Goal: Task Accomplishment & Management: Complete application form

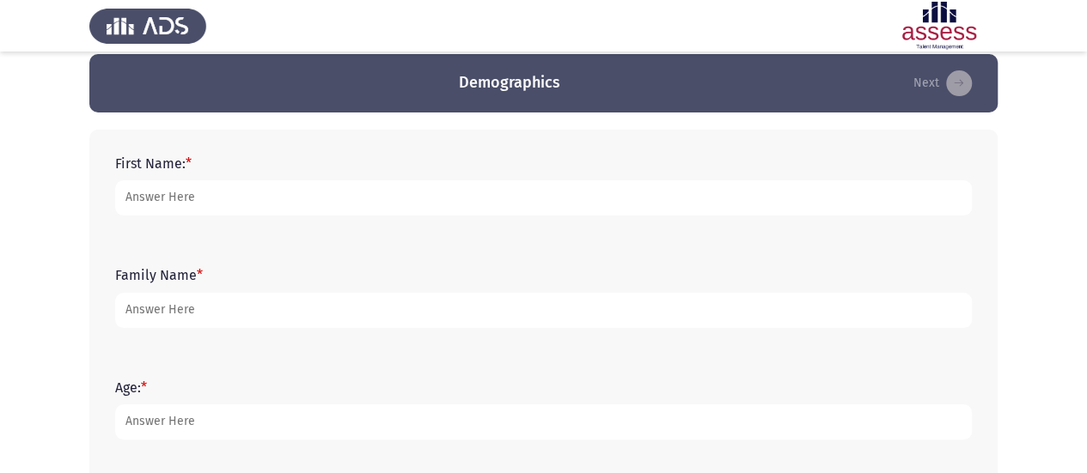
scroll to position [19, 0]
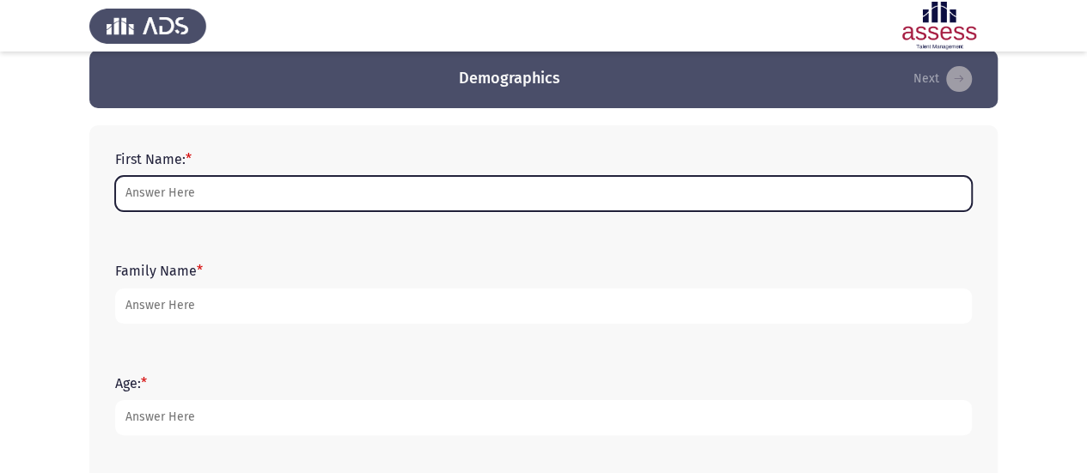
click at [473, 183] on input "First Name: *" at bounding box center [543, 193] width 857 height 35
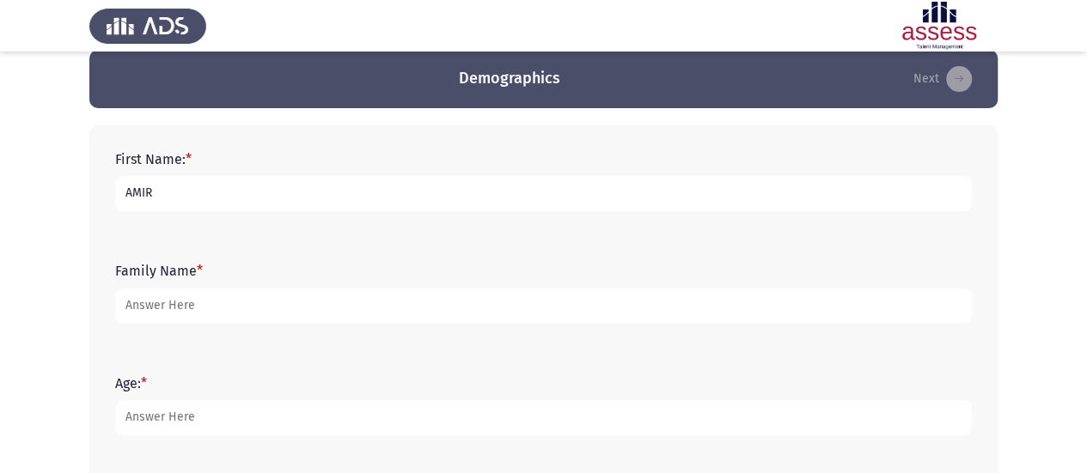
type input "AMIR"
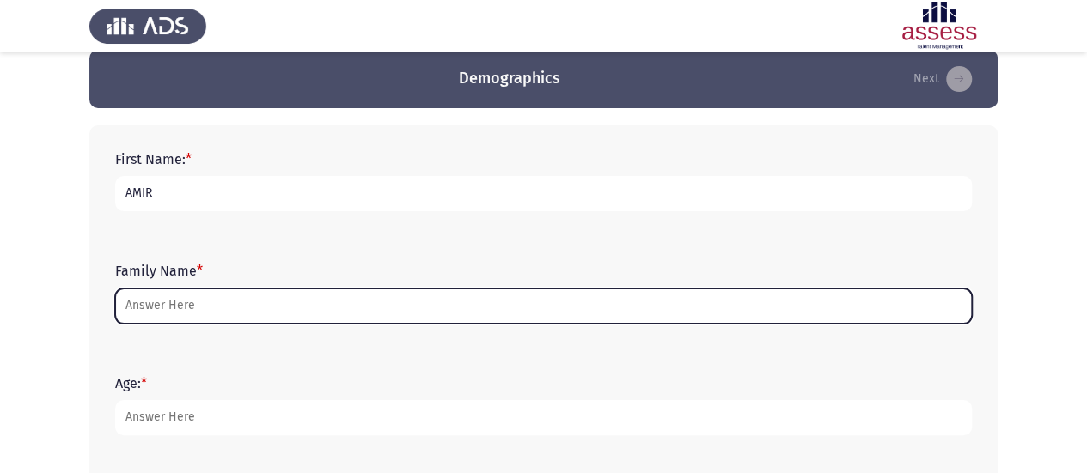
click at [153, 303] on input "Family Name *" at bounding box center [543, 306] width 857 height 35
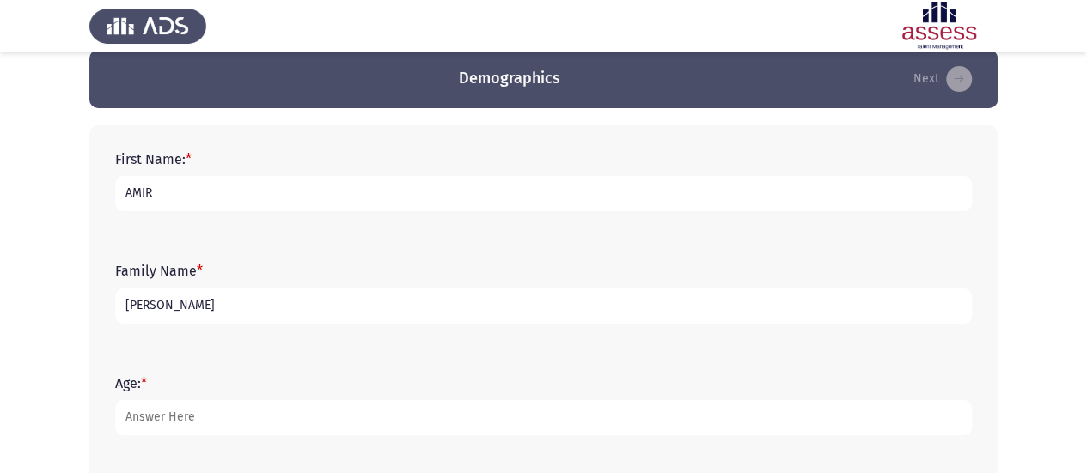
type input "[PERSON_NAME]"
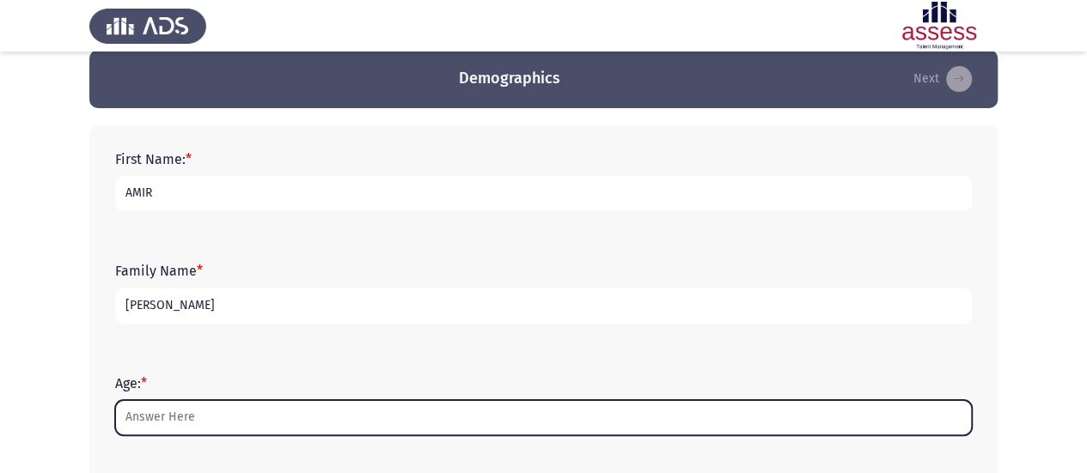
click at [160, 425] on input "Age: *" at bounding box center [543, 417] width 857 height 35
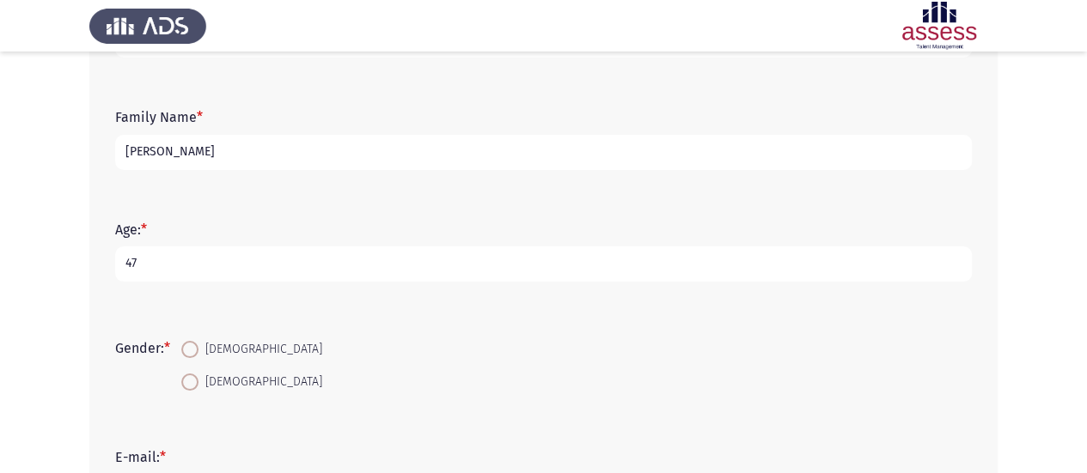
scroll to position [189, 0]
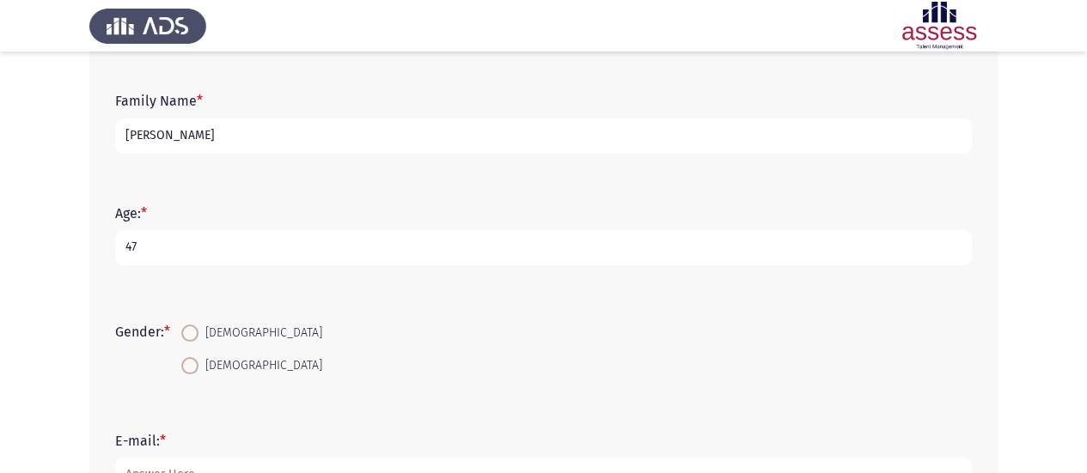
type input "47"
click at [191, 330] on span at bounding box center [189, 333] width 17 height 17
click at [191, 330] on input "[DEMOGRAPHIC_DATA]" at bounding box center [189, 333] width 17 height 17
radio input "true"
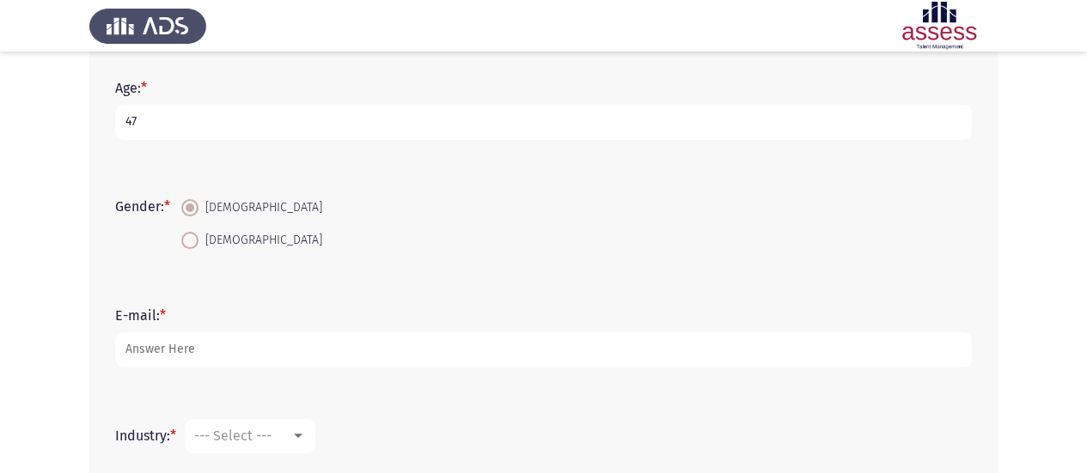
scroll to position [320, 0]
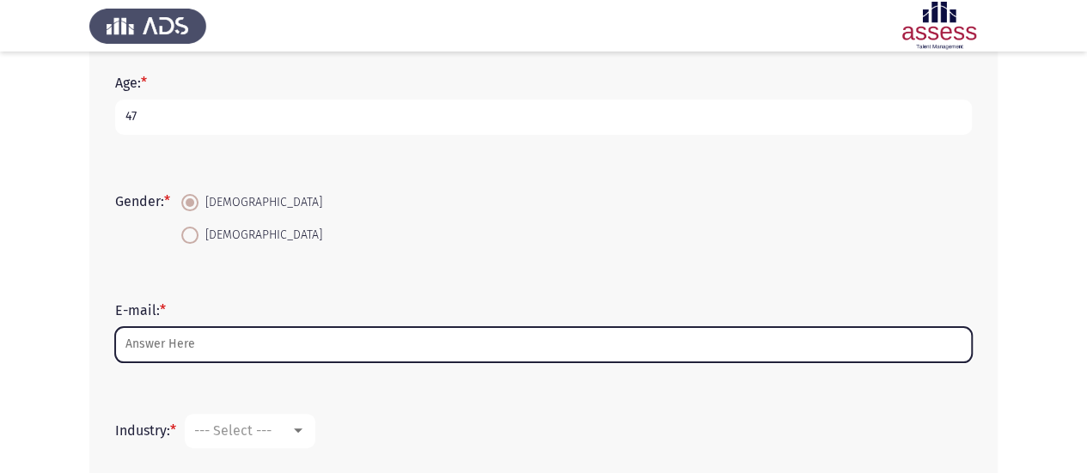
click at [148, 341] on input "E-mail: *" at bounding box center [543, 344] width 857 height 35
type input "a"
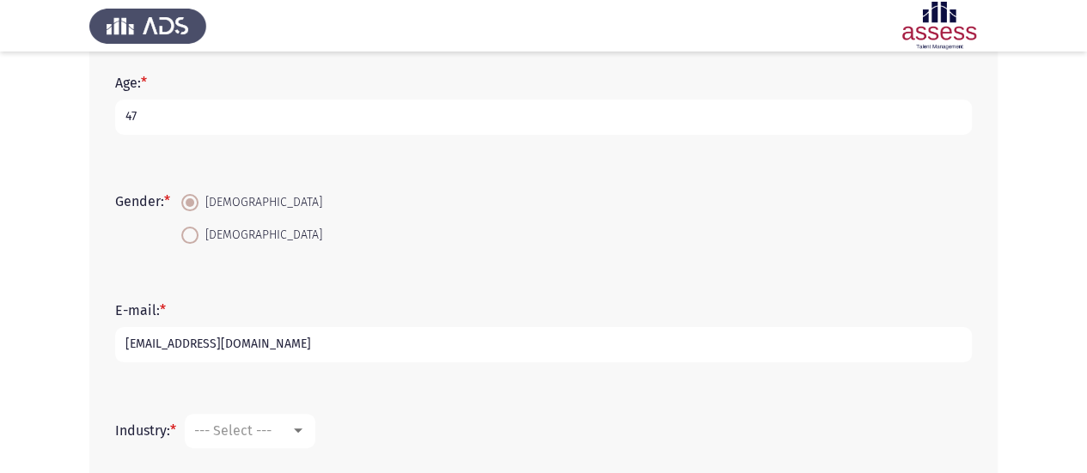
type input "[EMAIL_ADDRESS][DOMAIN_NAME]"
click at [270, 425] on span "--- Select ---" at bounding box center [232, 431] width 77 height 16
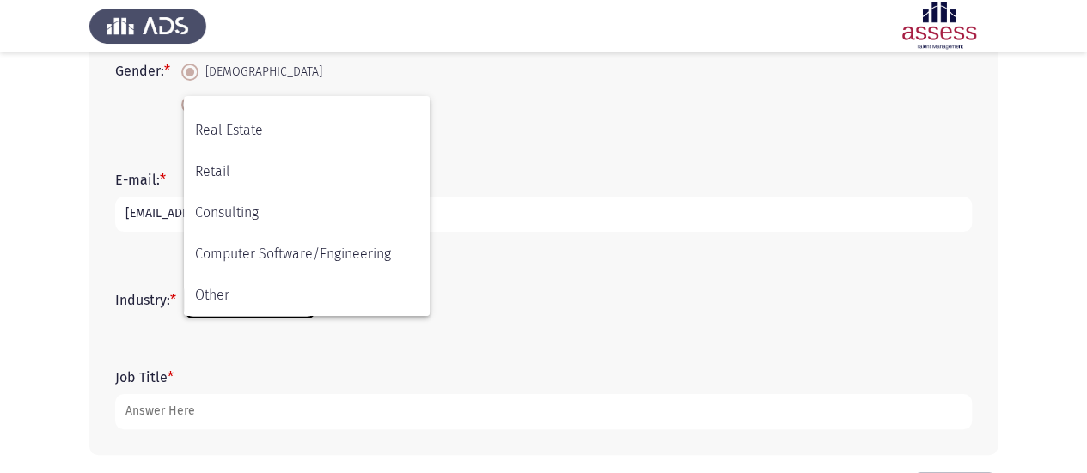
scroll to position [452, 0]
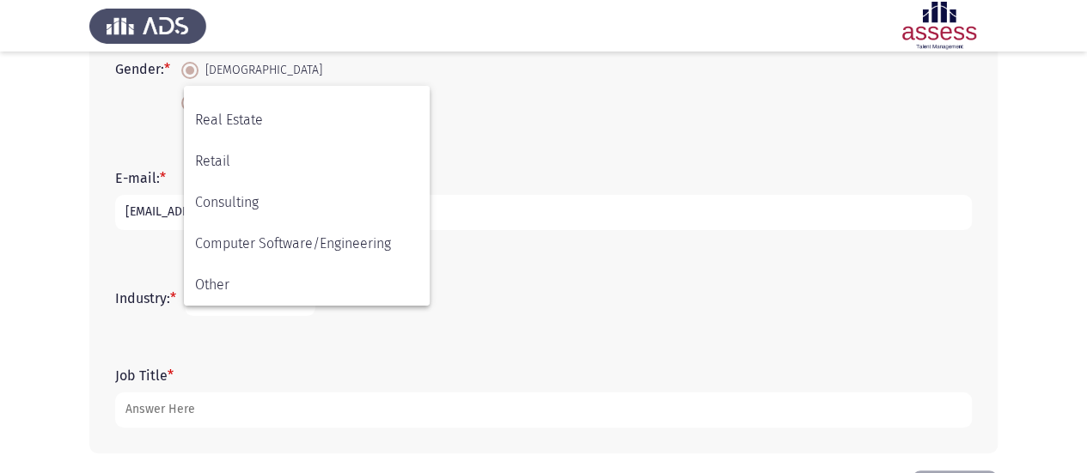
click at [329, 330] on div at bounding box center [543, 236] width 1087 height 473
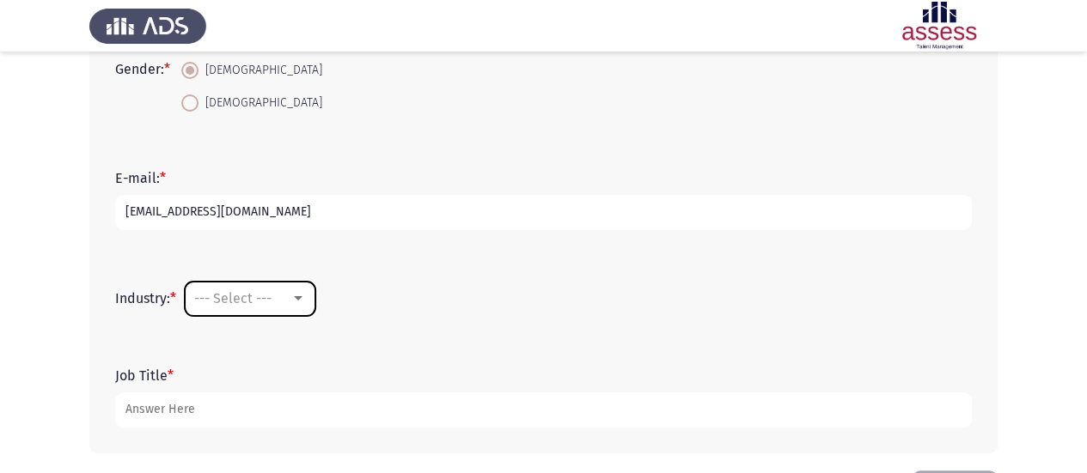
click at [290, 291] on div "--- Select ---" at bounding box center [242, 298] width 96 height 16
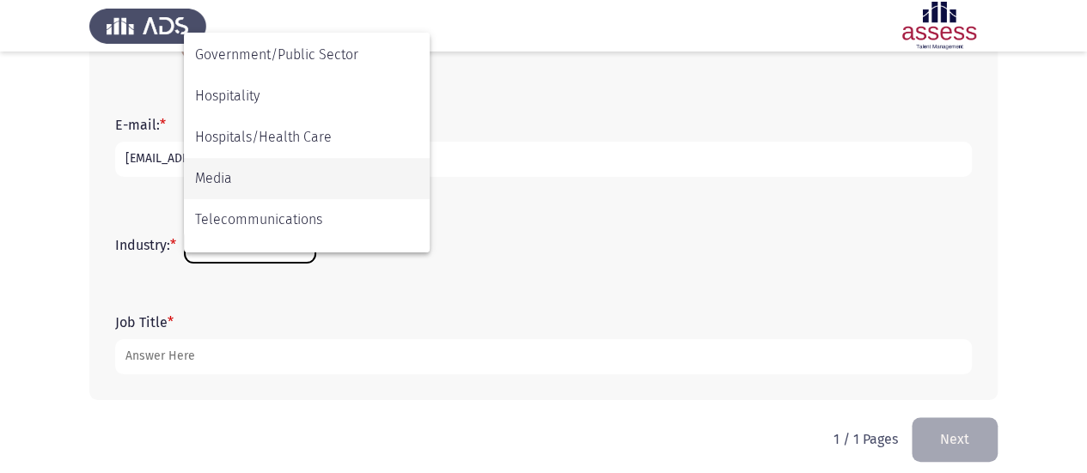
scroll to position [370, 0]
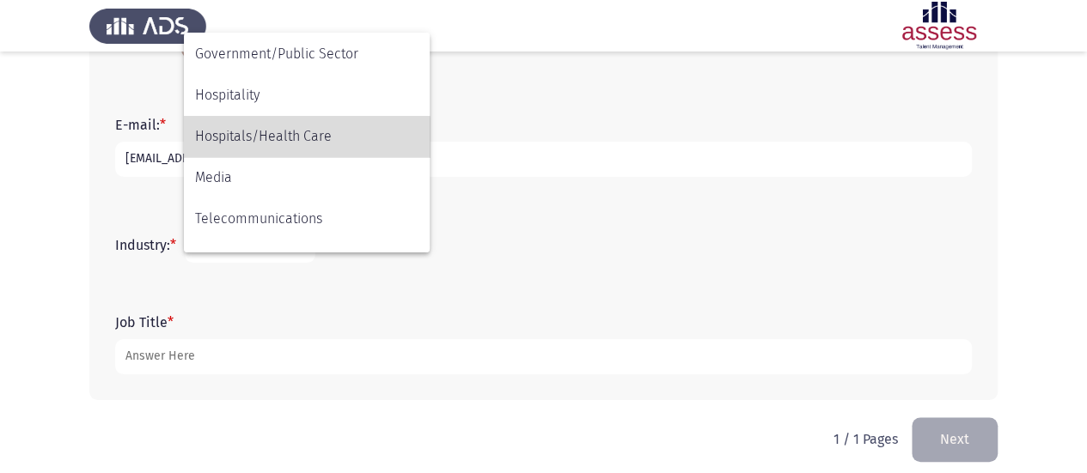
click at [290, 139] on span "Hospitals/Health Care" at bounding box center [306, 136] width 223 height 41
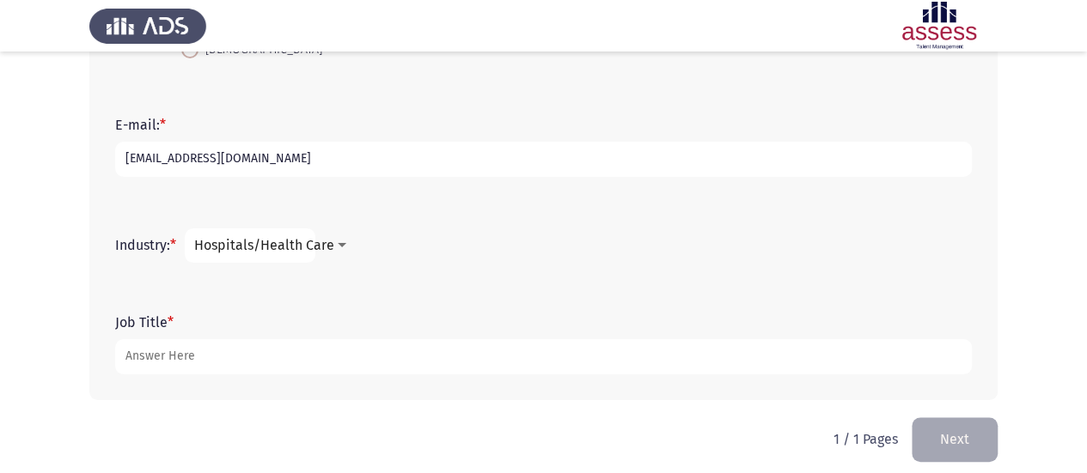
scroll to position [517, 0]
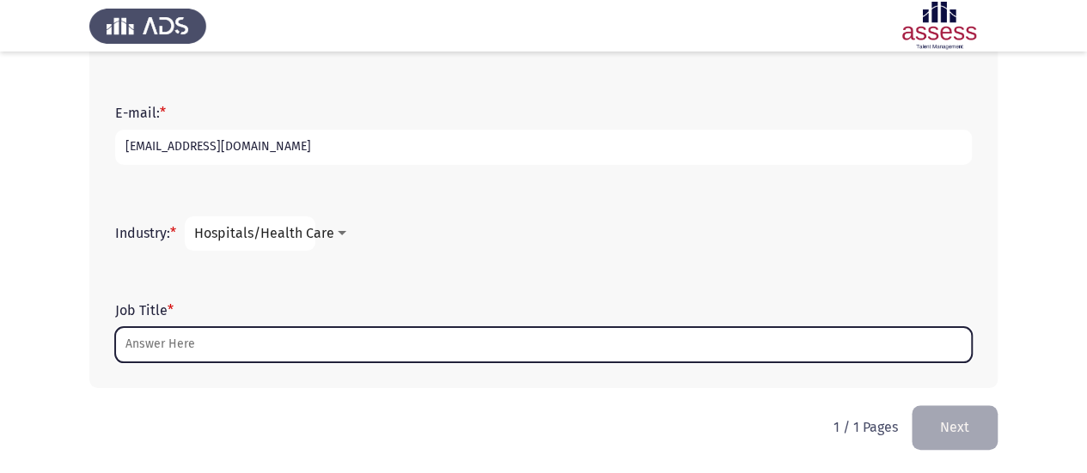
click at [238, 358] on input "Job Title *" at bounding box center [543, 344] width 857 height 35
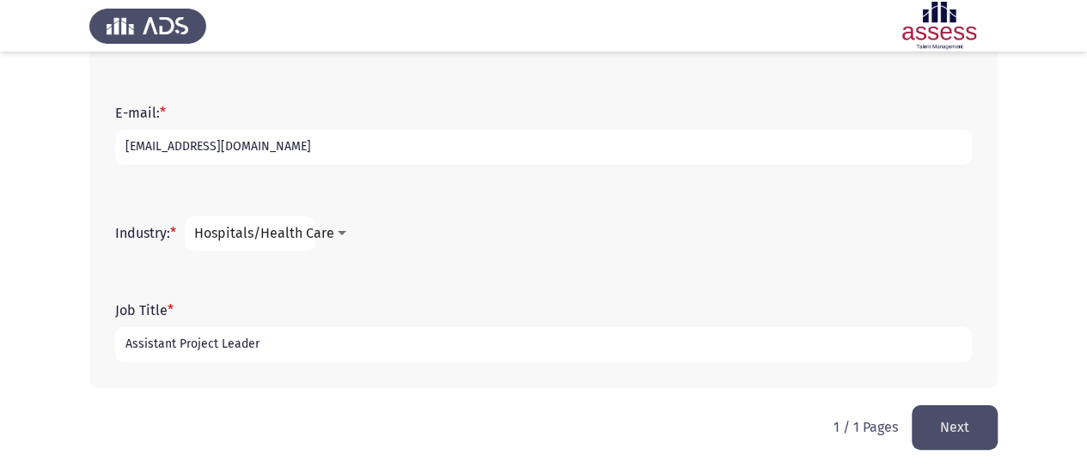
type input "Assistant Project Leader"
click at [952, 425] on button "Next" at bounding box center [955, 428] width 86 height 44
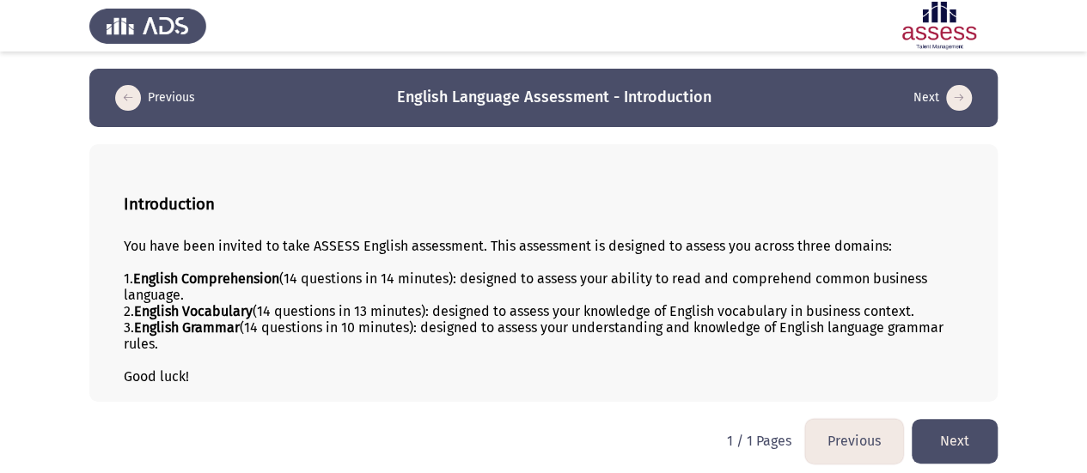
scroll to position [4, 0]
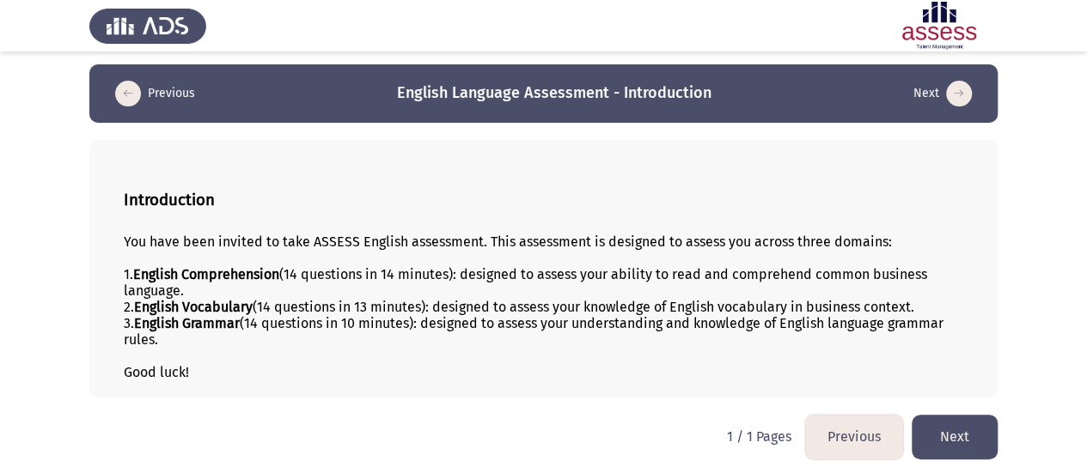
click at [974, 418] on button "Next" at bounding box center [955, 437] width 86 height 44
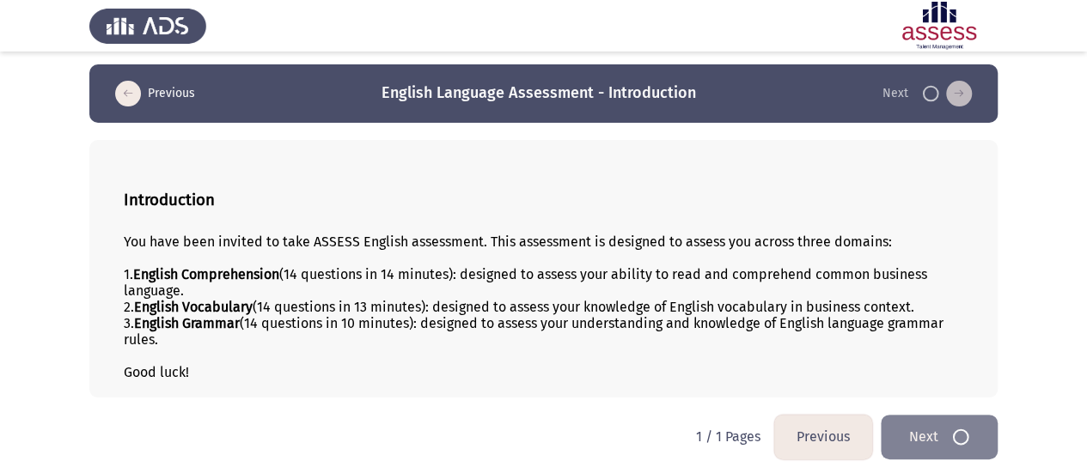
scroll to position [0, 0]
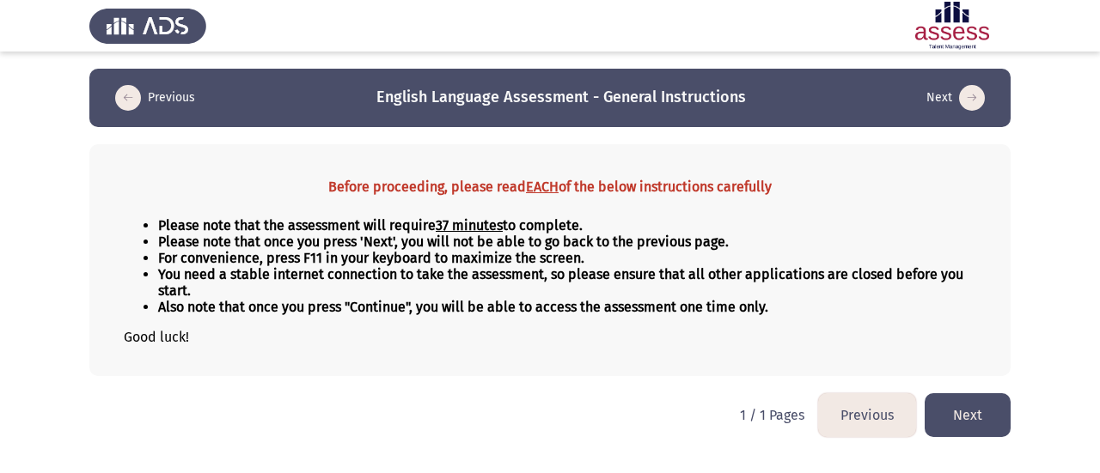
click at [989, 424] on button "Next" at bounding box center [968, 416] width 86 height 44
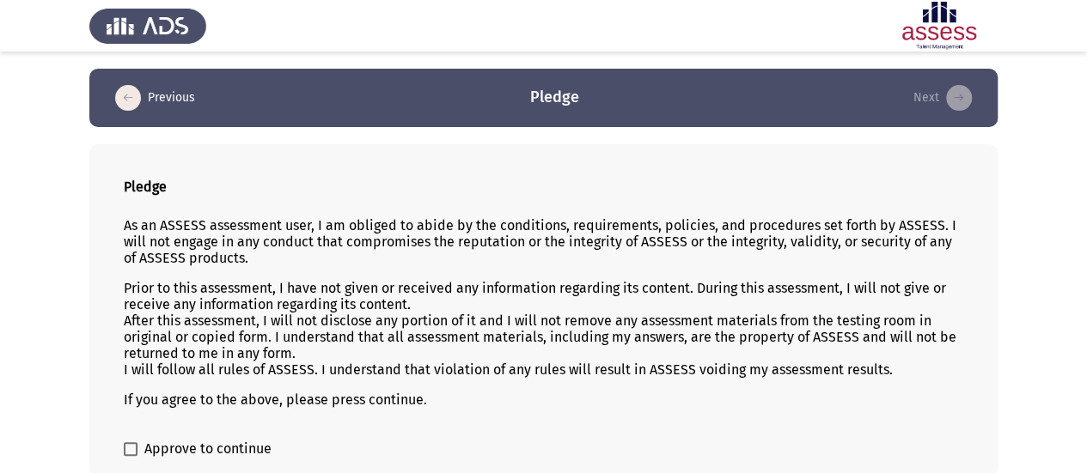
scroll to position [78, 0]
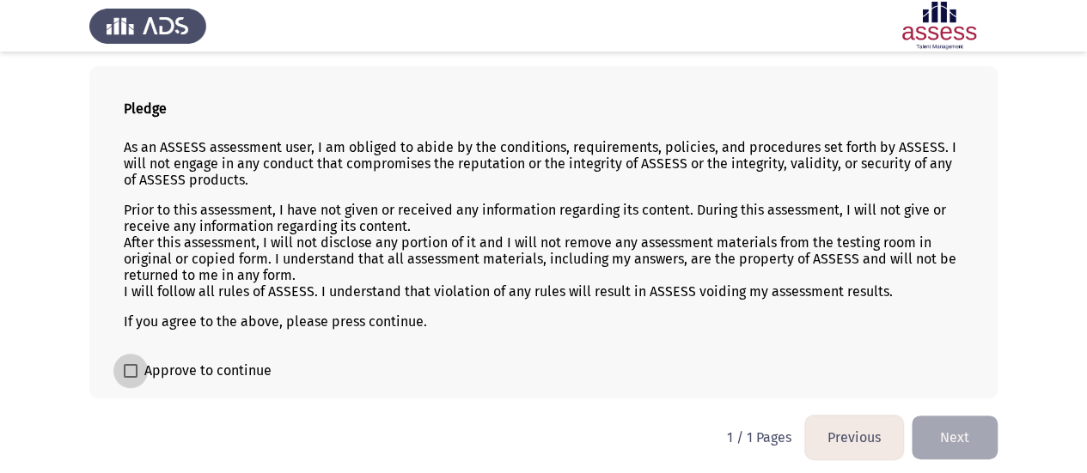
click at [249, 363] on span "Approve to continue" at bounding box center [207, 371] width 127 height 21
click at [131, 378] on input "Approve to continue" at bounding box center [130, 378] width 1 height 1
checkbox input "true"
drag, startPoint x: 965, startPoint y: 418, endPoint x: 972, endPoint y: 436, distance: 18.5
click at [972, 436] on button "Next" at bounding box center [955, 438] width 86 height 44
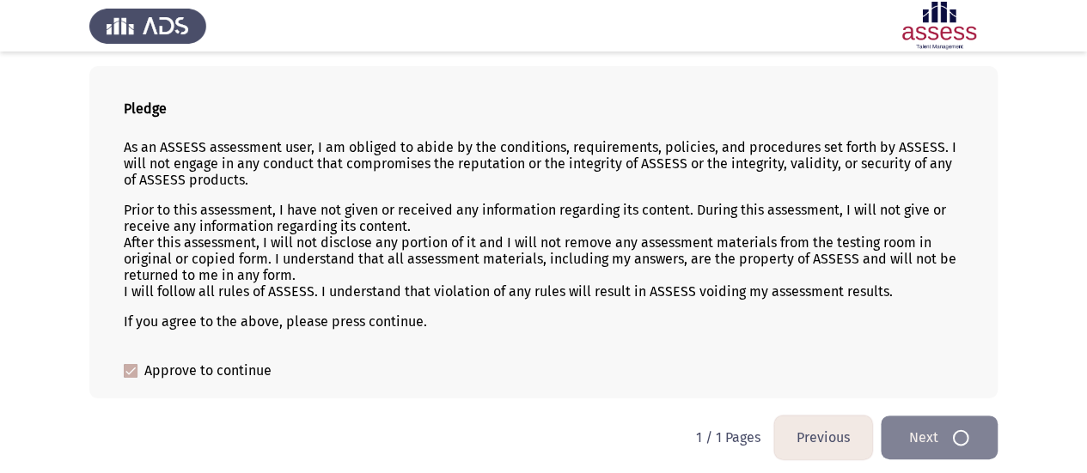
scroll to position [0, 0]
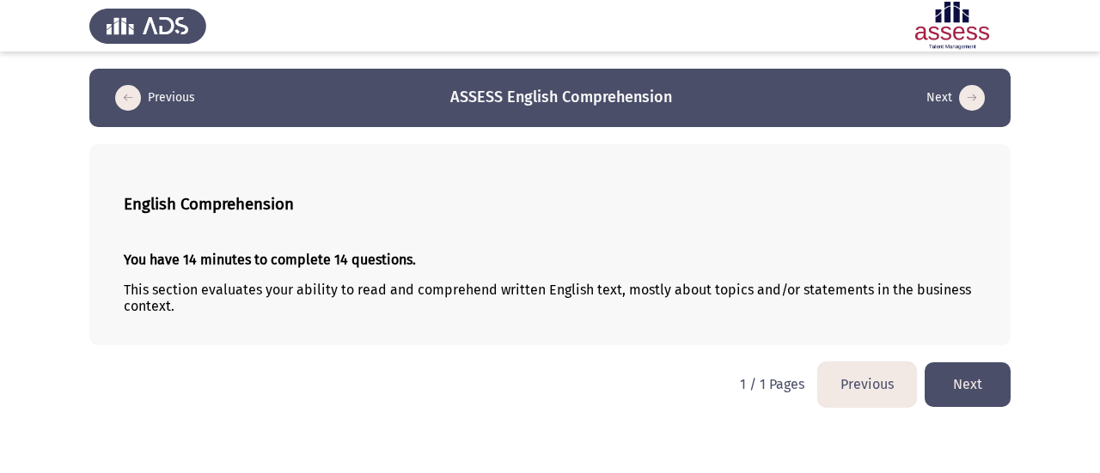
click at [976, 372] on button "Next" at bounding box center [968, 385] width 86 height 44
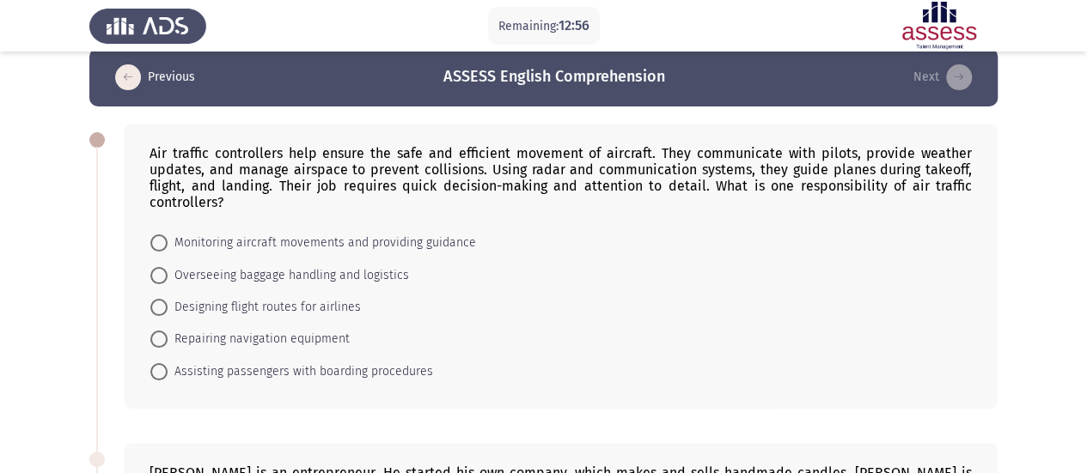
scroll to position [21, 0]
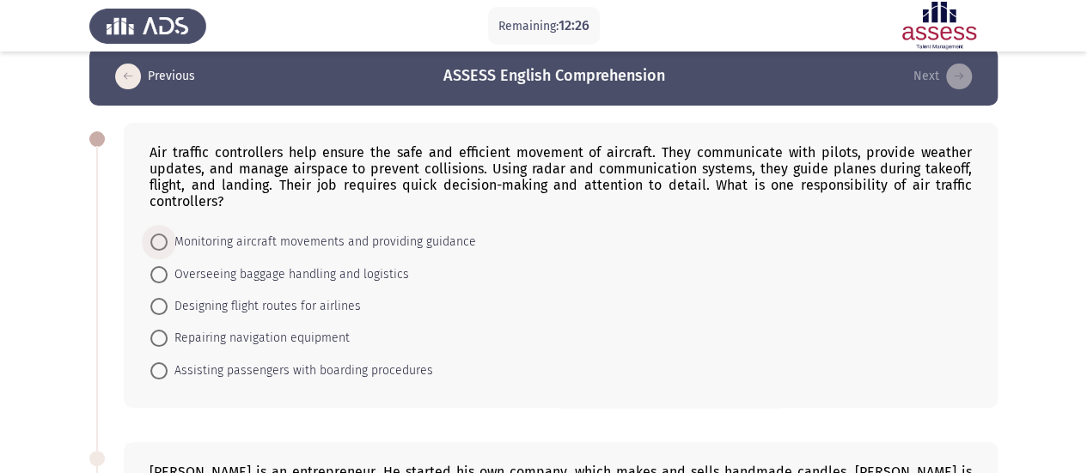
click at [333, 241] on span "Monitoring aircraft movements and providing guidance" at bounding box center [322, 242] width 308 height 21
click at [168, 241] on input "Monitoring aircraft movements and providing guidance" at bounding box center [158, 242] width 17 height 17
radio input "true"
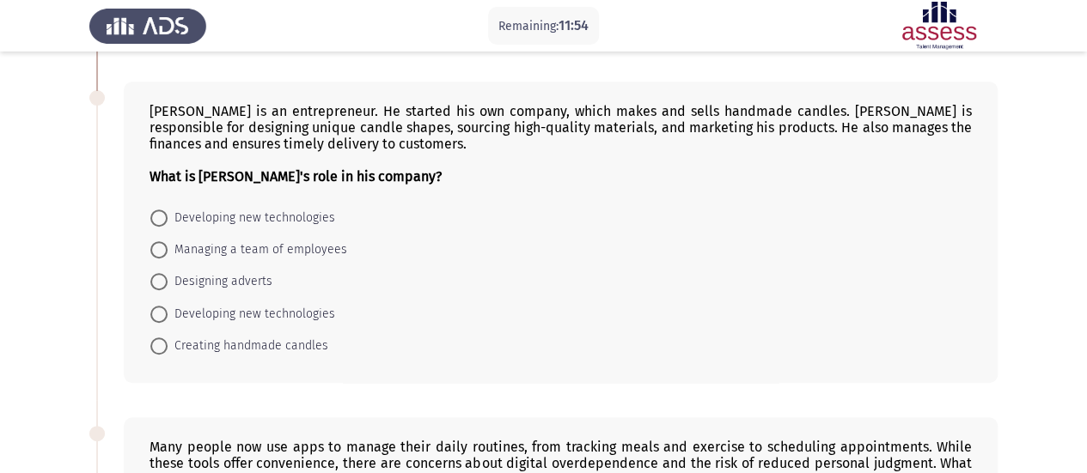
scroll to position [380, 0]
click at [304, 337] on span "Creating handmade candles" at bounding box center [248, 347] width 161 height 21
click at [168, 339] on input "Creating handmade candles" at bounding box center [158, 347] width 17 height 17
radio input "true"
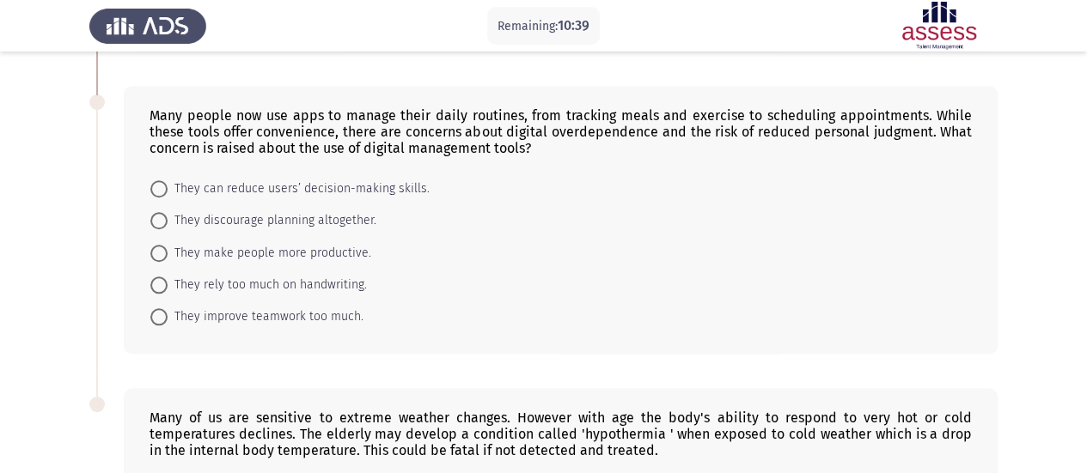
scroll to position [699, 0]
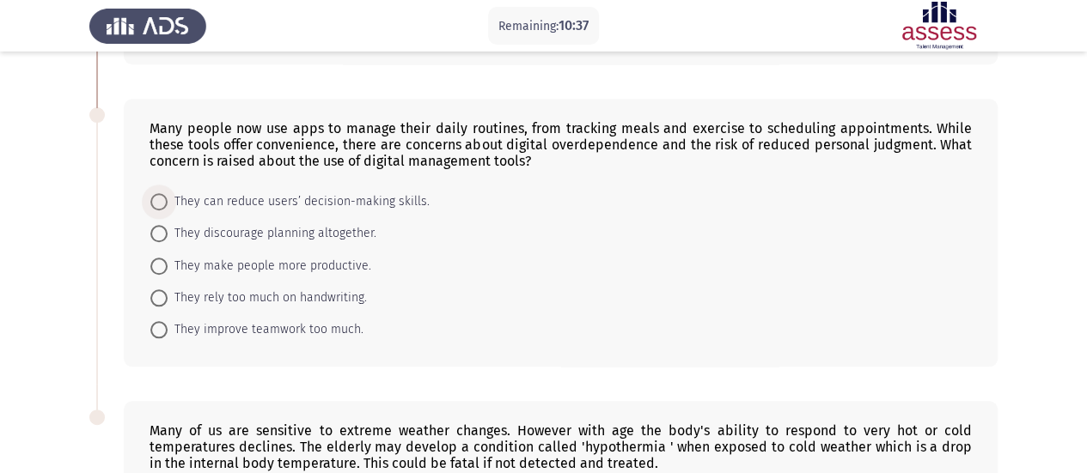
click at [361, 199] on span "They can reduce users’ decision-making skills." at bounding box center [299, 202] width 262 height 21
click at [168, 199] on input "They can reduce users’ decision-making skills." at bounding box center [158, 201] width 17 height 17
radio input "true"
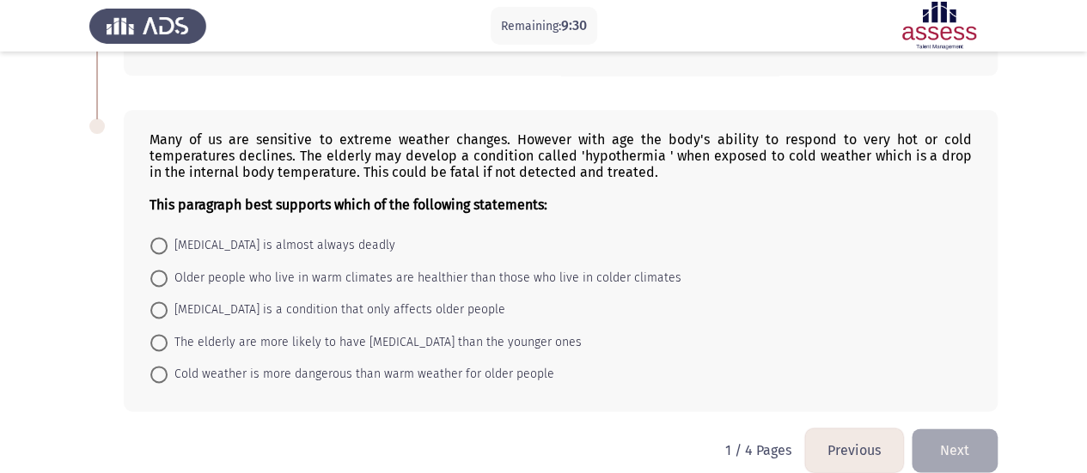
scroll to position [990, 0]
click at [335, 341] on span "The elderly are more likely to have [MEDICAL_DATA] than the younger ones" at bounding box center [375, 342] width 414 height 21
click at [168, 341] on input "The elderly are more likely to have [MEDICAL_DATA] than the younger ones" at bounding box center [158, 341] width 17 height 17
radio input "true"
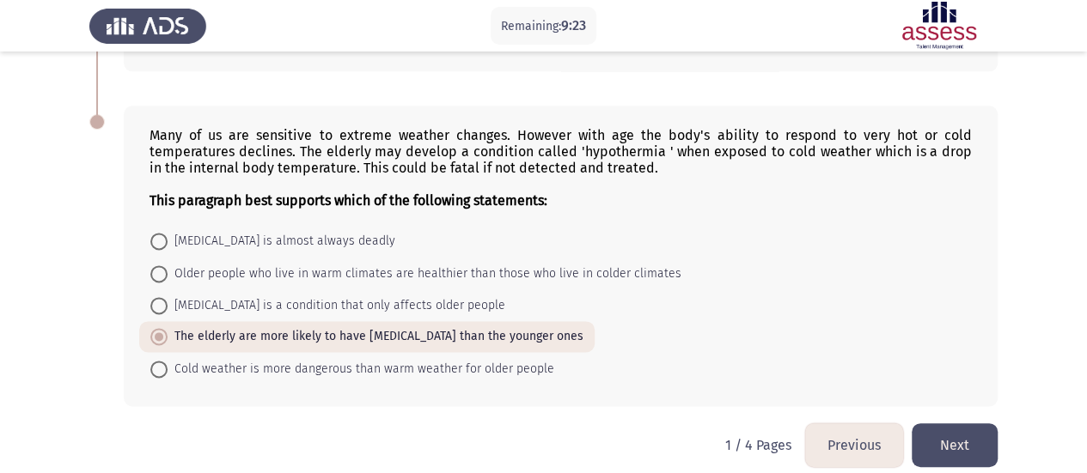
scroll to position [1001, 0]
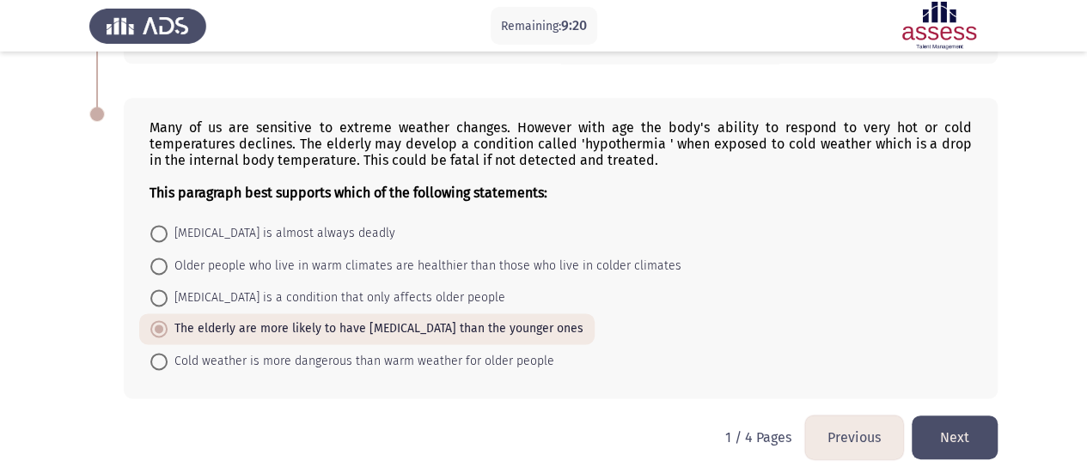
click at [969, 437] on button "Next" at bounding box center [955, 438] width 86 height 44
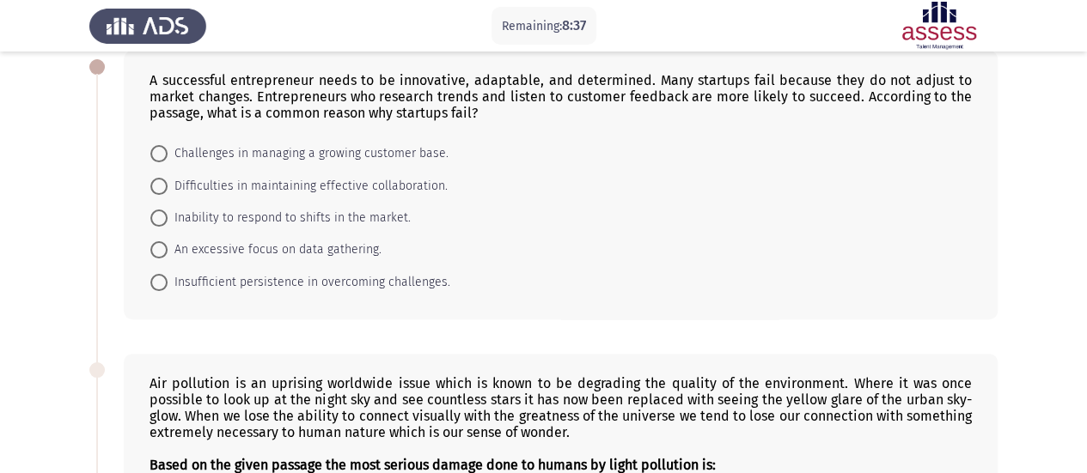
scroll to position [93, 0]
click at [376, 218] on span "Inability to respond to shifts in the market." at bounding box center [289, 219] width 243 height 21
click at [168, 218] on input "Inability to respond to shifts in the market." at bounding box center [158, 219] width 17 height 17
radio input "true"
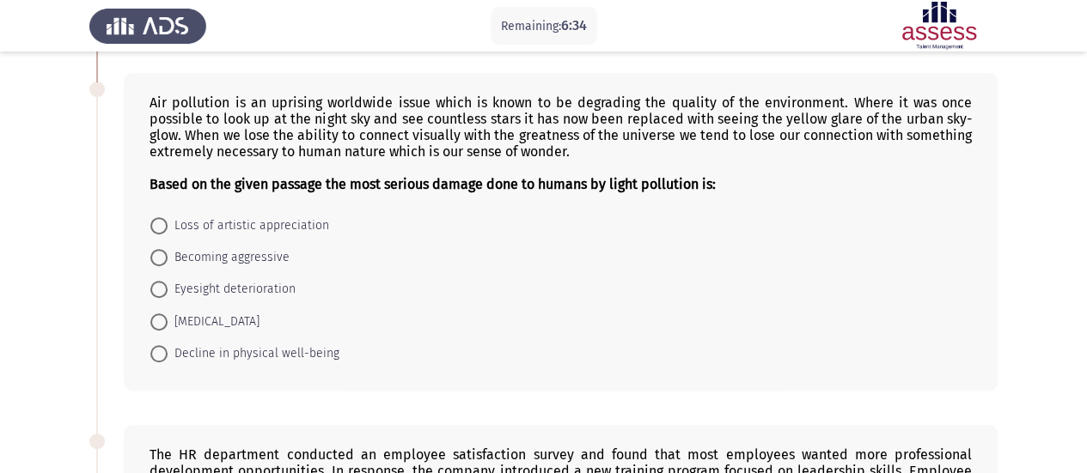
scroll to position [372, 0]
click at [311, 226] on span "Loss of artistic appreciation" at bounding box center [249, 227] width 162 height 21
click at [168, 226] on input "Loss of artistic appreciation" at bounding box center [158, 226] width 17 height 17
radio input "true"
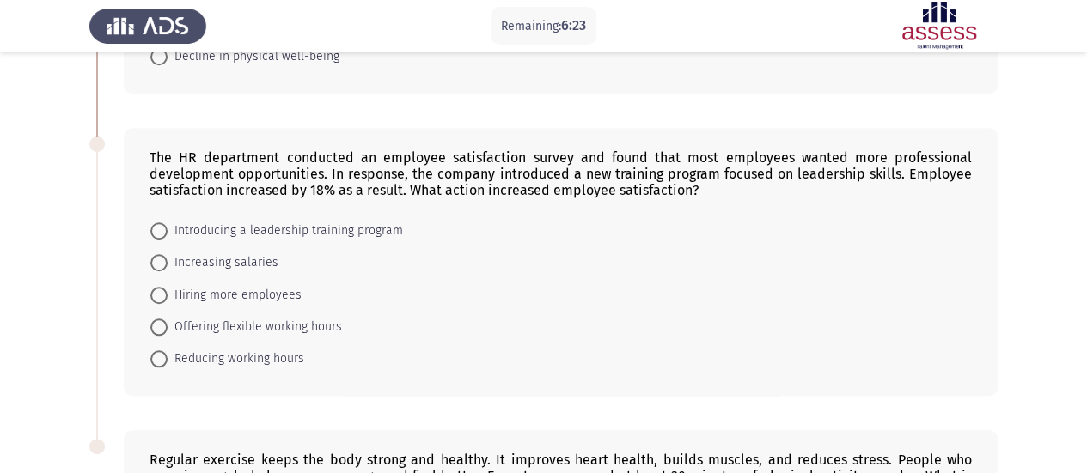
scroll to position [670, 0]
click at [363, 225] on span "Introducing a leadership training program" at bounding box center [285, 230] width 235 height 21
click at [168, 225] on input "Introducing a leadership training program" at bounding box center [158, 230] width 17 height 17
radio input "true"
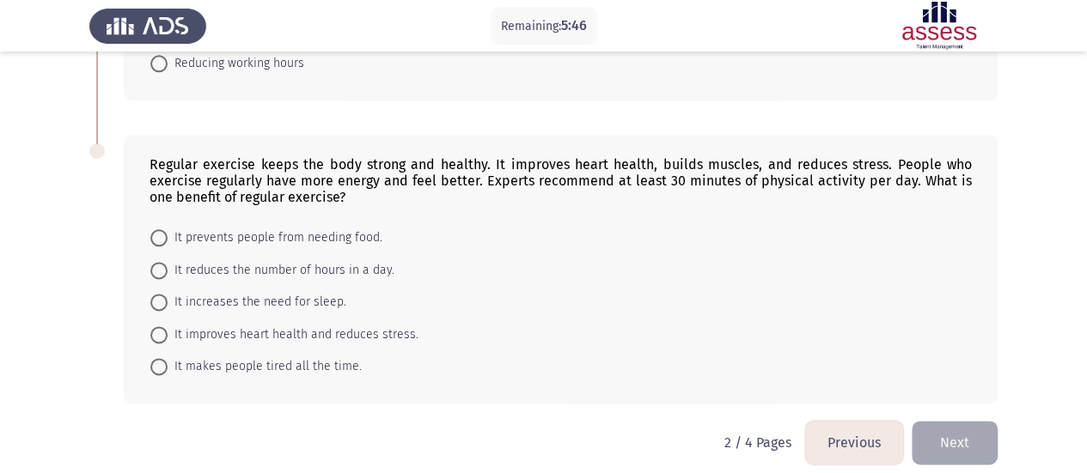
scroll to position [970, 0]
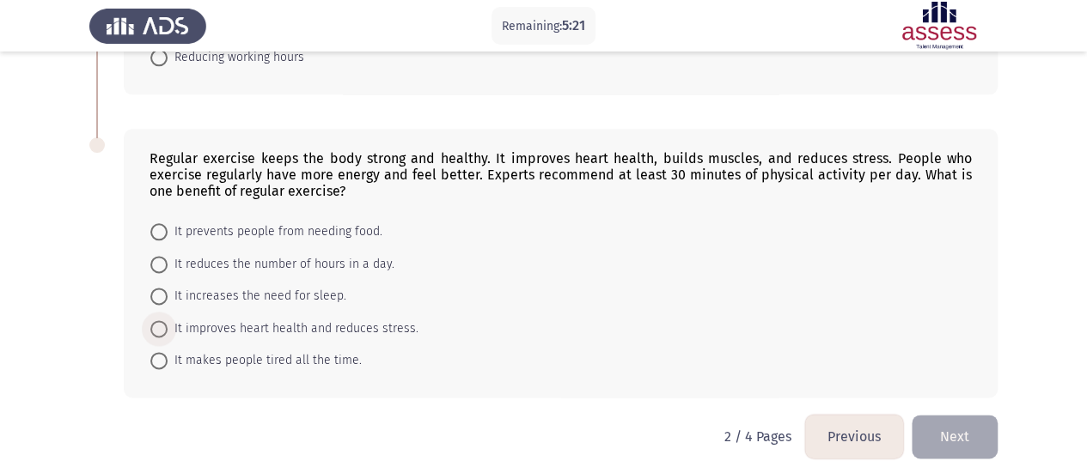
click at [370, 319] on span "It improves heart health and reduces stress." at bounding box center [293, 329] width 251 height 21
click at [168, 321] on input "It improves heart health and reduces stress." at bounding box center [158, 329] width 17 height 17
radio input "true"
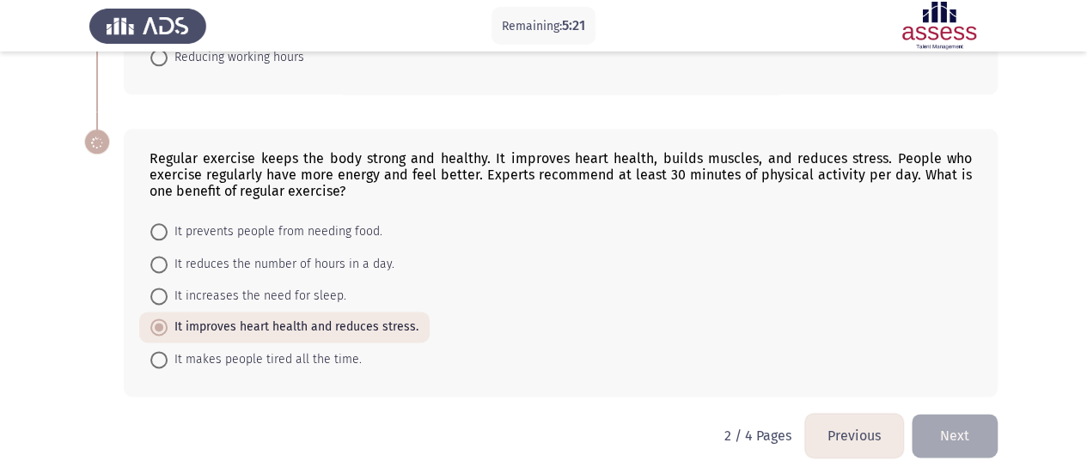
scroll to position [969, 0]
click at [980, 438] on button "Next" at bounding box center [955, 437] width 86 height 44
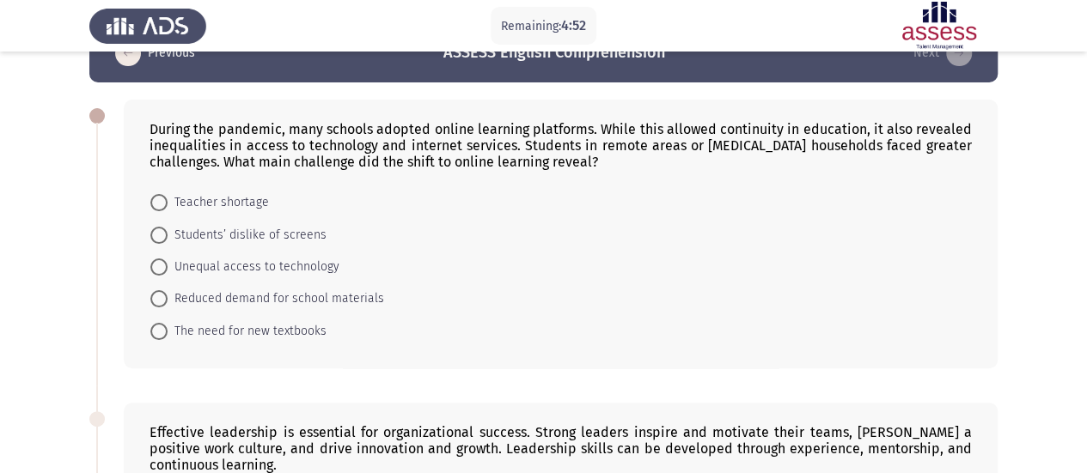
scroll to position [46, 0]
click at [299, 260] on span "Unequal access to technology" at bounding box center [254, 266] width 172 height 21
click at [168, 260] on input "Unequal access to technology" at bounding box center [158, 266] width 17 height 17
radio input "true"
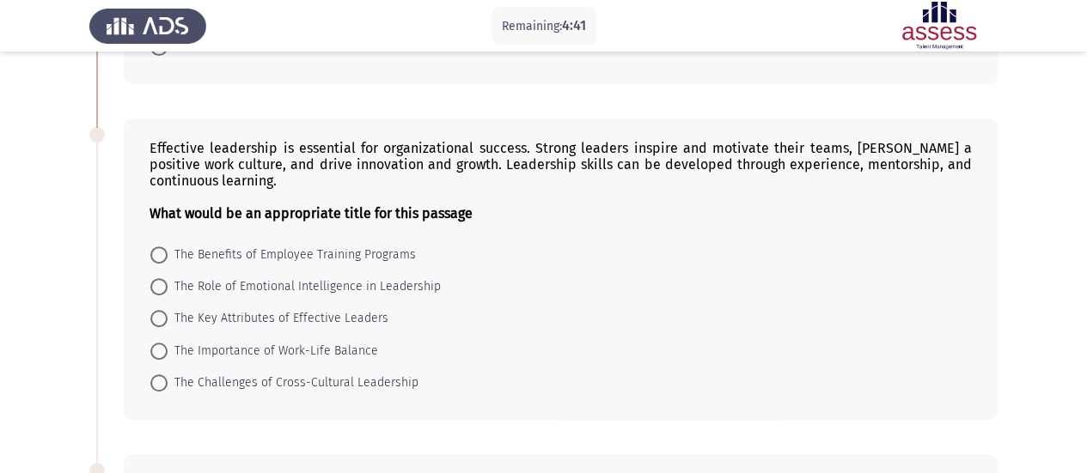
scroll to position [328, 0]
click at [358, 317] on span "The Key Attributes of Effective Leaders" at bounding box center [278, 318] width 221 height 21
click at [168, 317] on input "The Key Attributes of Effective Leaders" at bounding box center [158, 317] width 17 height 17
radio input "true"
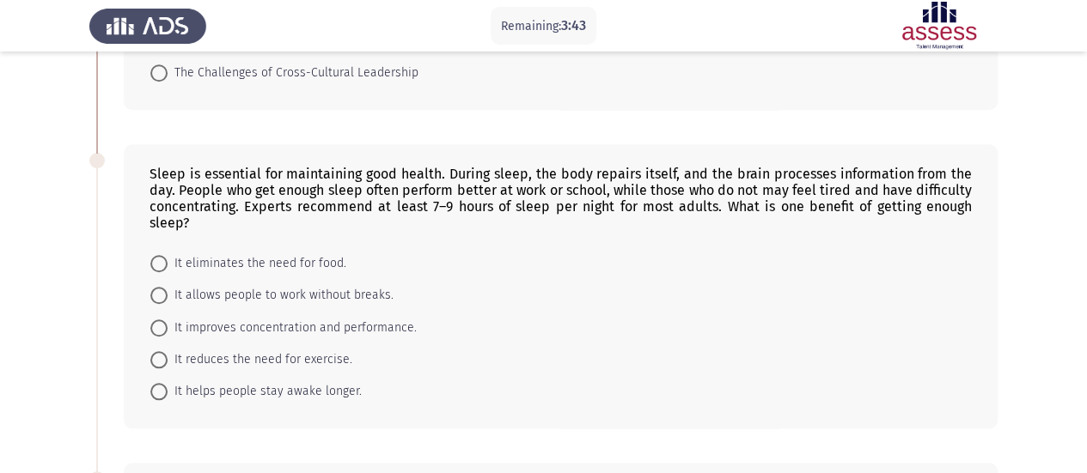
scroll to position [638, 0]
click at [389, 316] on span "It improves concentration and performance." at bounding box center [292, 326] width 249 height 21
click at [168, 318] on input "It improves concentration and performance." at bounding box center [158, 326] width 17 height 17
radio input "true"
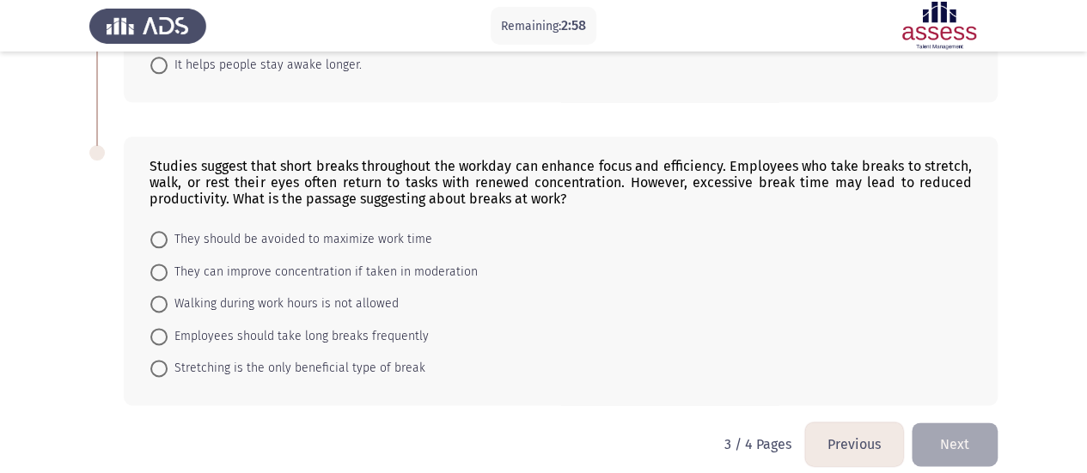
scroll to position [970, 0]
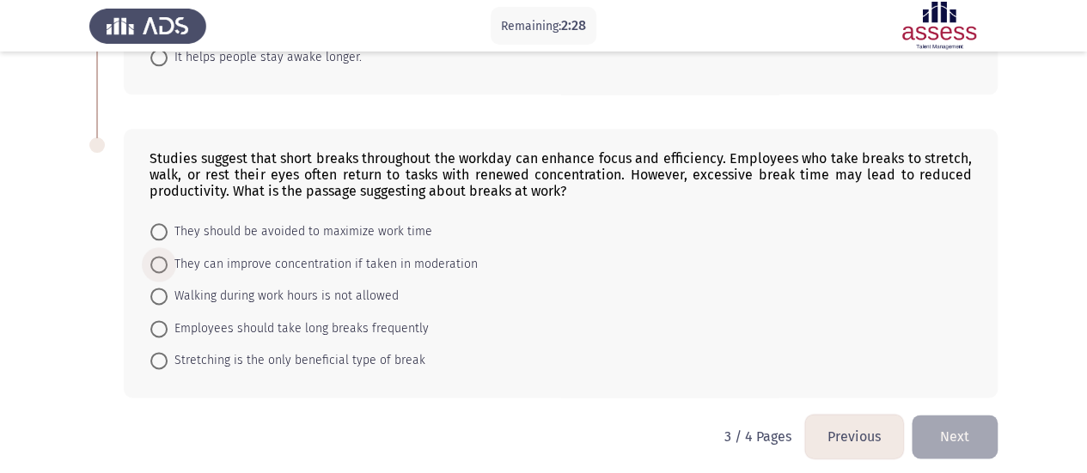
click at [427, 257] on span "They can improve concentration if taken in moderation" at bounding box center [323, 264] width 310 height 21
click at [168, 257] on input "They can improve concentration if taken in moderation" at bounding box center [158, 264] width 17 height 17
radio input "true"
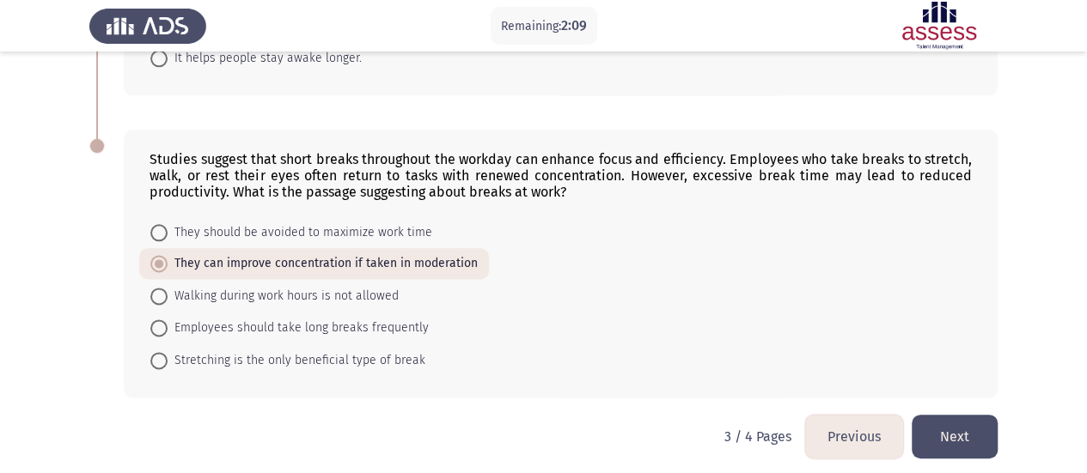
click at [966, 423] on button "Next" at bounding box center [955, 437] width 86 height 44
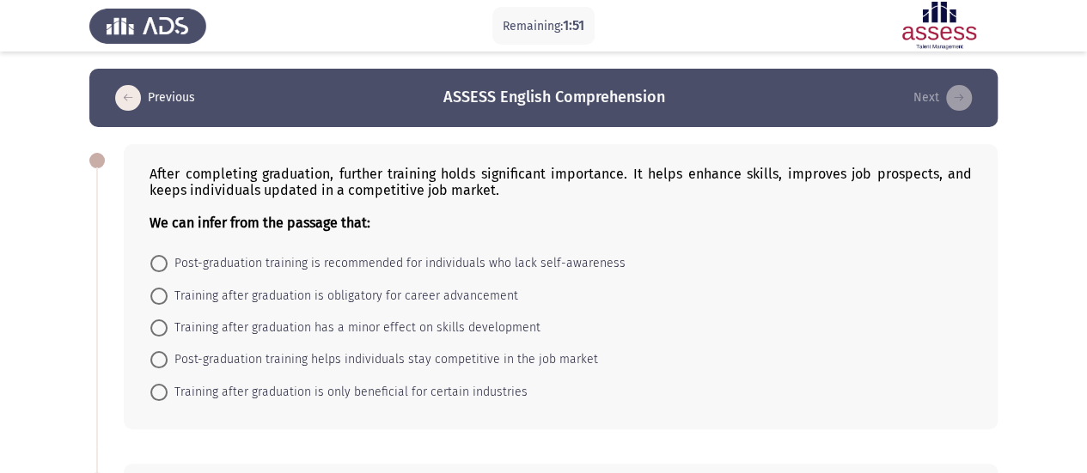
scroll to position [27, 0]
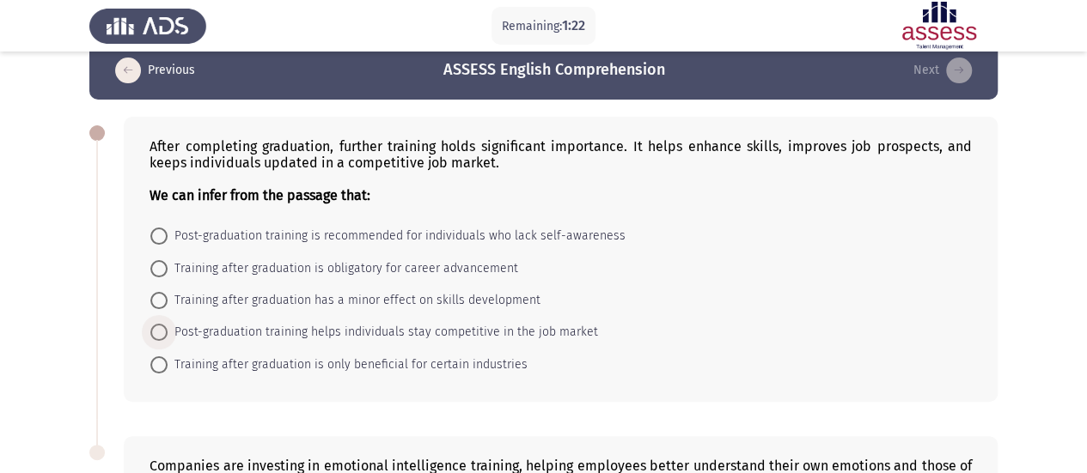
click at [359, 330] on span "Post-graduation training helps individuals stay competitive in the job market" at bounding box center [383, 332] width 431 height 21
click at [168, 330] on input "Post-graduation training helps individuals stay competitive in the job market" at bounding box center [158, 332] width 17 height 17
radio input "true"
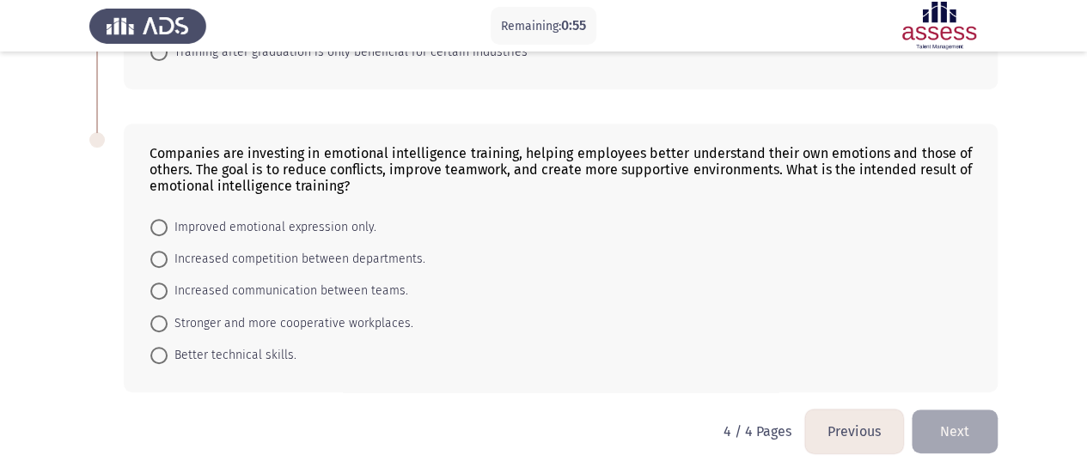
scroll to position [338, 0]
click at [329, 287] on span "Increased communication between teams." at bounding box center [288, 292] width 241 height 21
click at [168, 287] on input "Increased communication between teams." at bounding box center [158, 292] width 17 height 17
radio input "true"
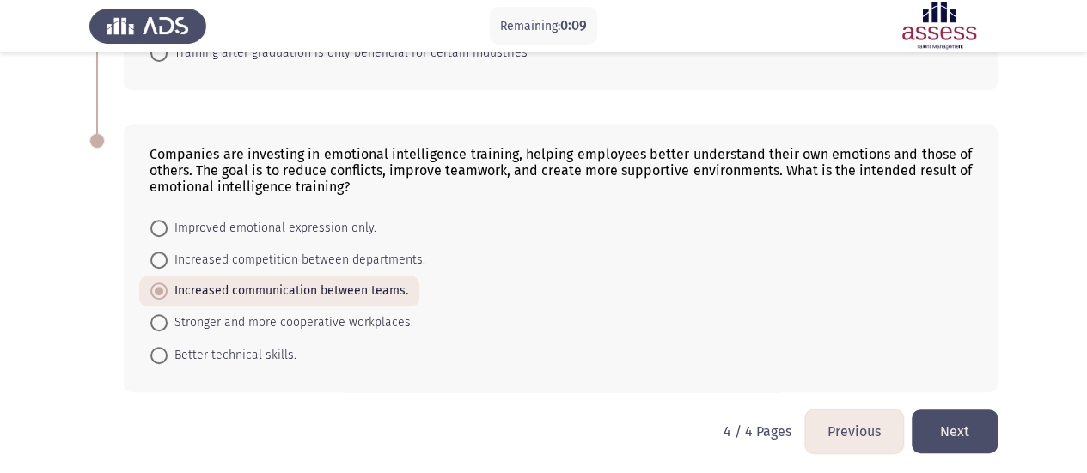
click at [986, 432] on button "Next" at bounding box center [955, 432] width 86 height 44
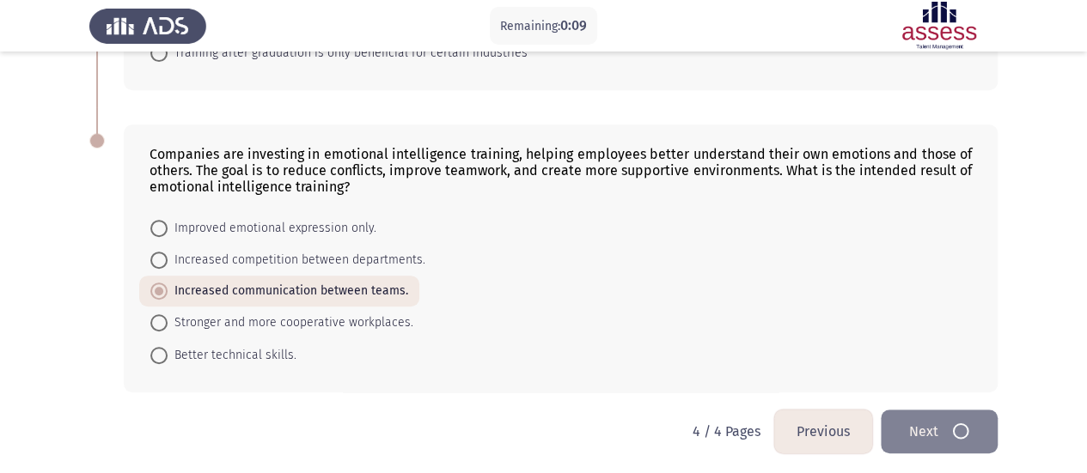
scroll to position [0, 0]
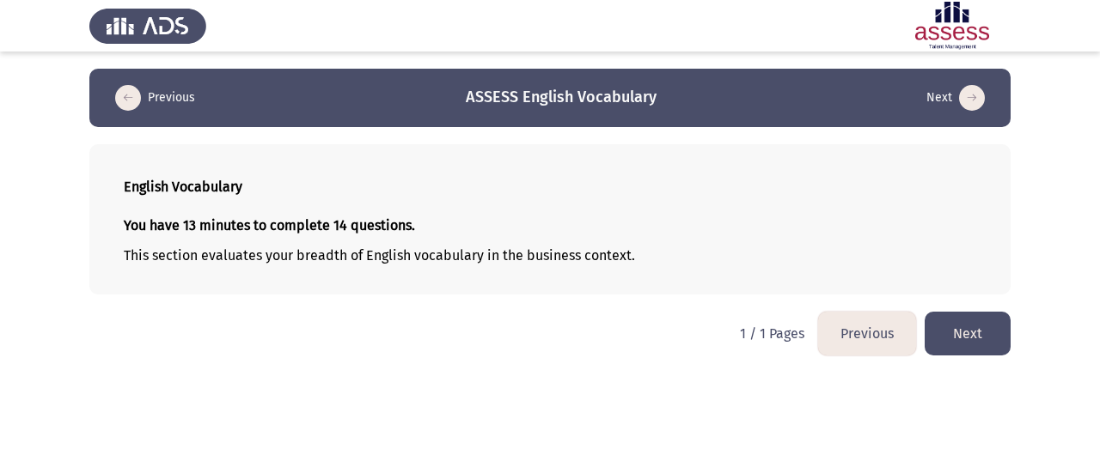
click at [949, 326] on button "Next" at bounding box center [968, 334] width 86 height 44
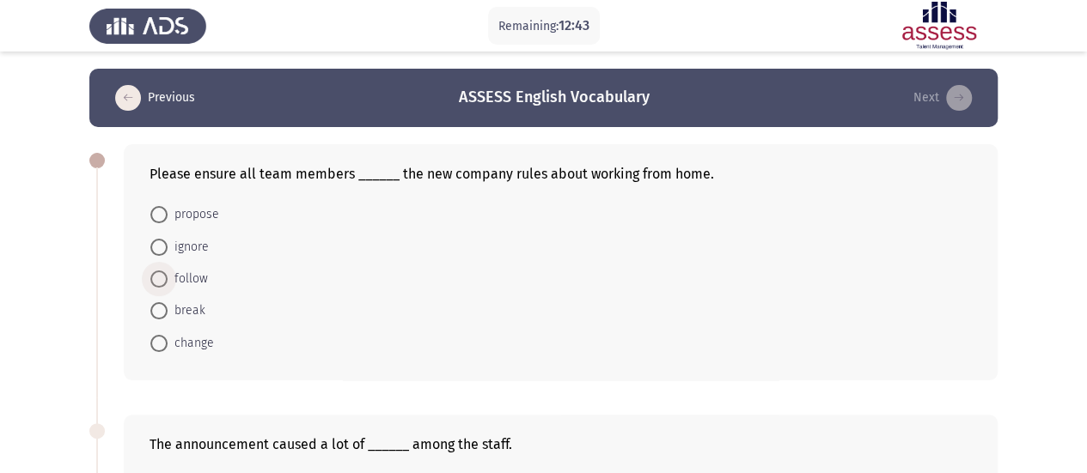
click at [174, 272] on span "follow" at bounding box center [188, 279] width 40 height 21
click at [168, 272] on input "follow" at bounding box center [158, 279] width 17 height 17
radio input "true"
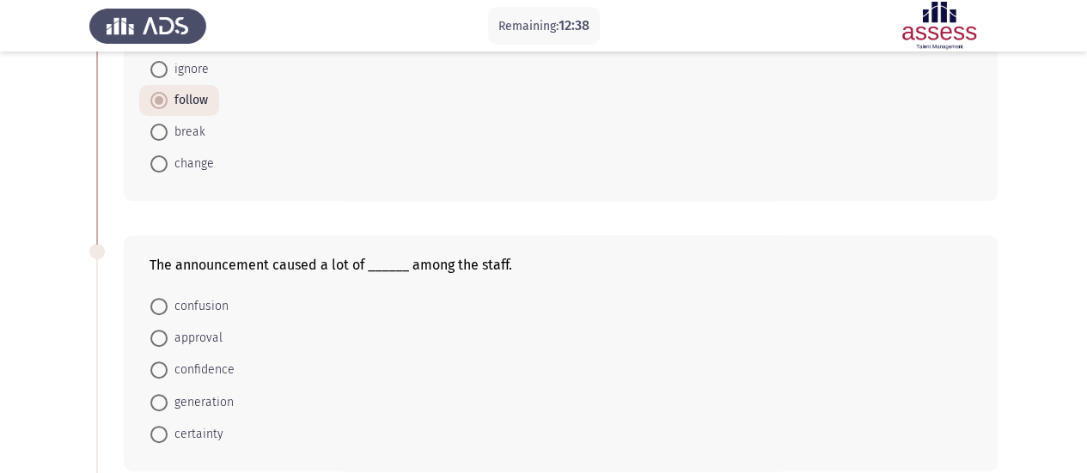
scroll to position [202, 0]
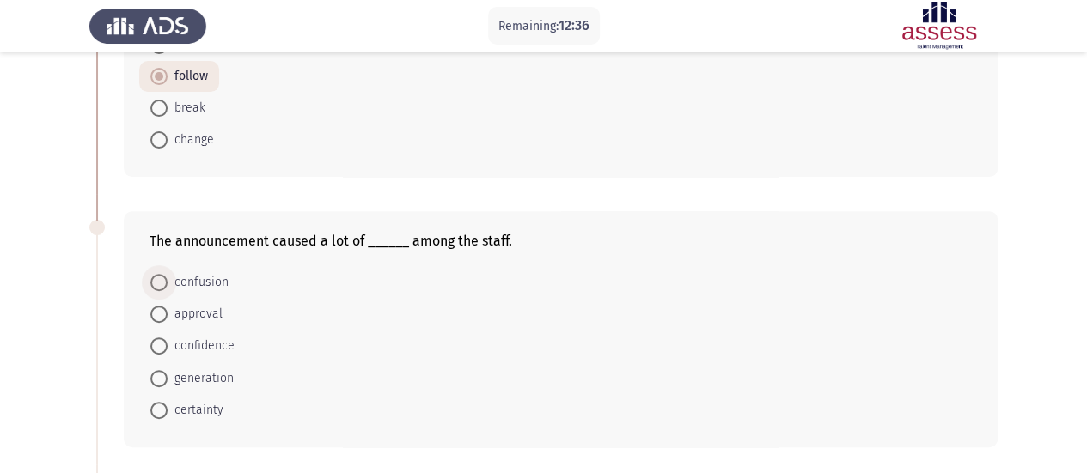
click at [185, 275] on span "confusion" at bounding box center [198, 282] width 61 height 21
click at [168, 275] on input "confusion" at bounding box center [158, 282] width 17 height 17
radio input "true"
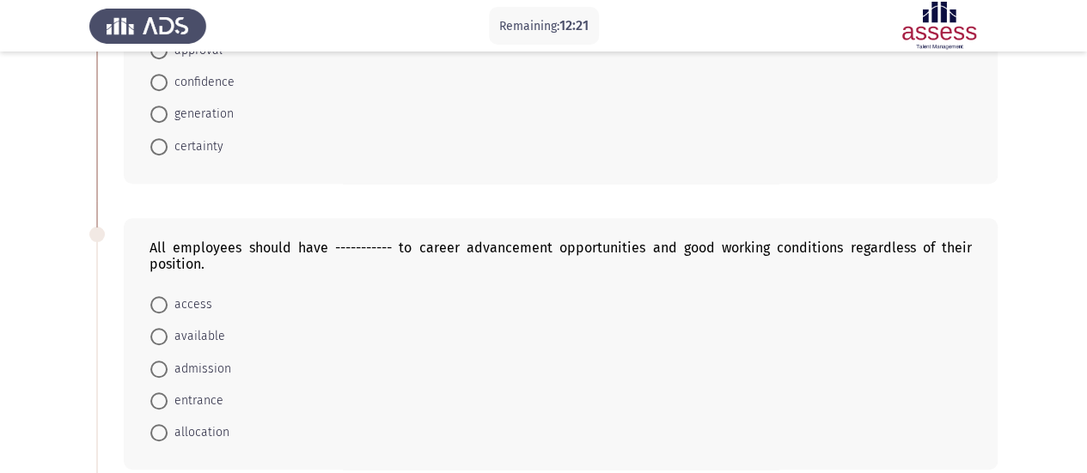
scroll to position [487, 0]
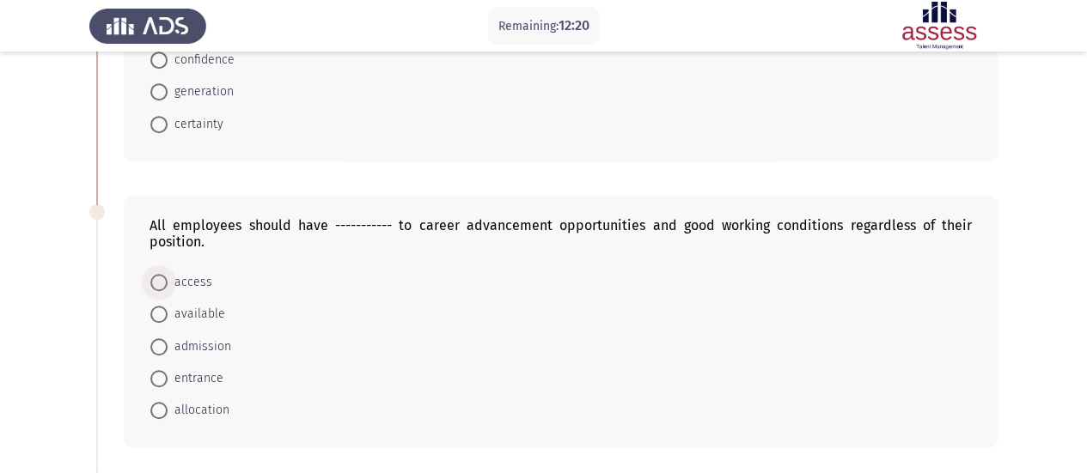
click at [163, 274] on span at bounding box center [158, 282] width 17 height 17
click at [163, 274] on input "access" at bounding box center [158, 282] width 17 height 17
radio input "true"
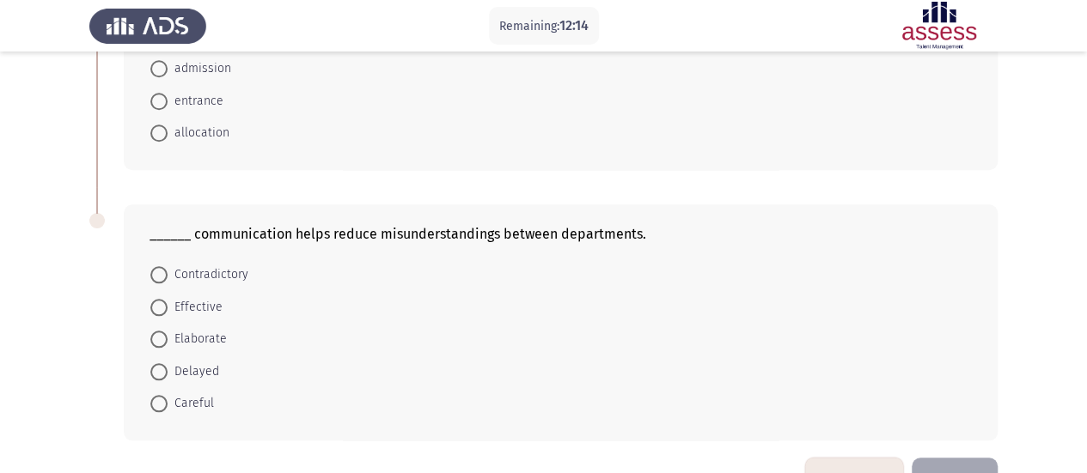
scroll to position [765, 0]
click at [189, 300] on span "Effective" at bounding box center [195, 306] width 55 height 21
click at [168, 300] on input "Effective" at bounding box center [158, 306] width 17 height 17
radio input "true"
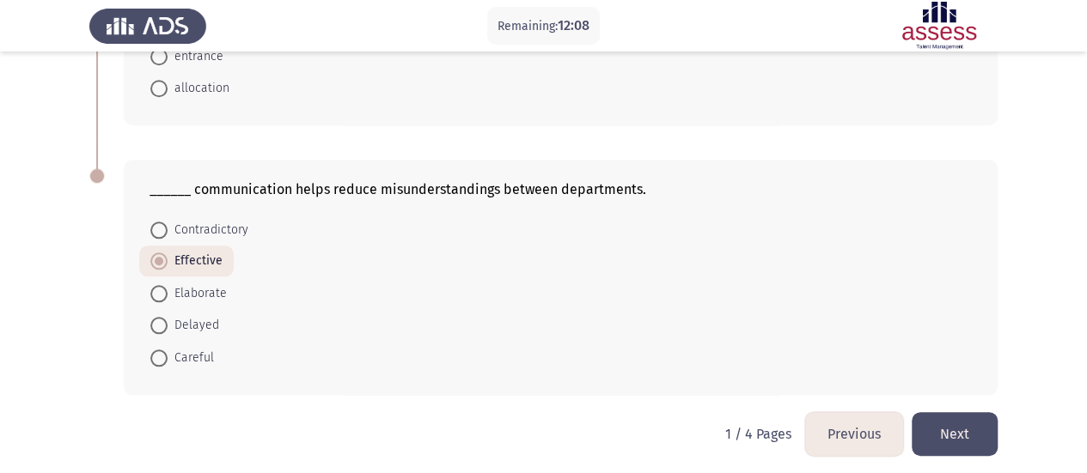
click at [949, 417] on button "Next" at bounding box center [955, 434] width 86 height 44
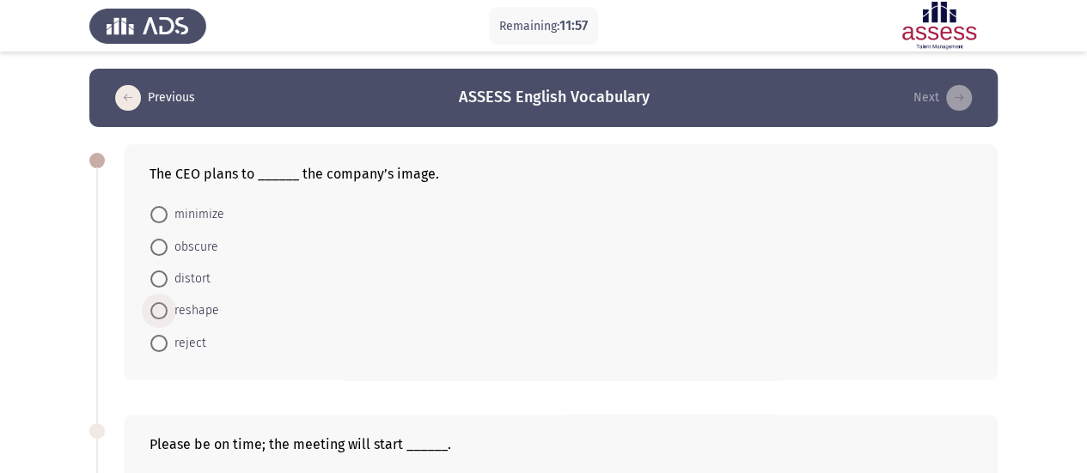
click at [193, 308] on span "reshape" at bounding box center [194, 311] width 52 height 21
click at [168, 308] on input "reshape" at bounding box center [158, 310] width 17 height 17
radio input "true"
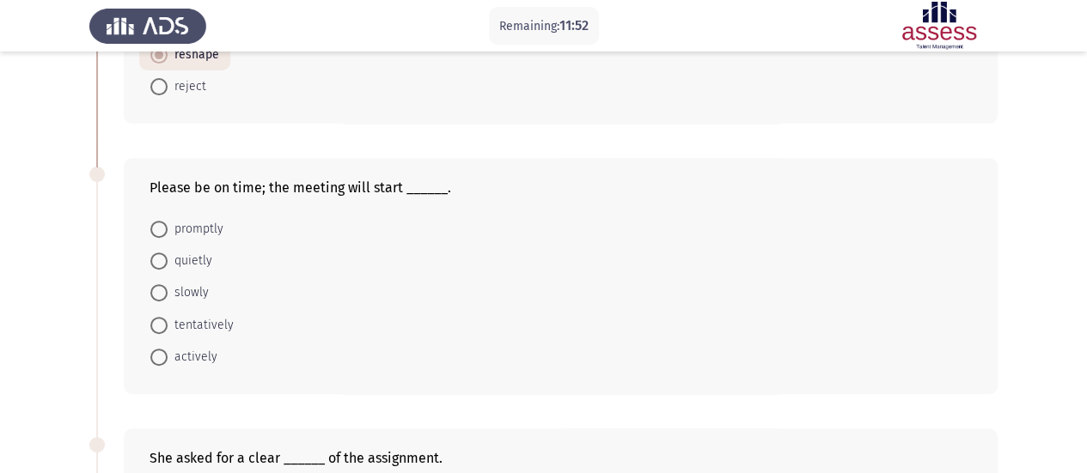
scroll to position [267, 0]
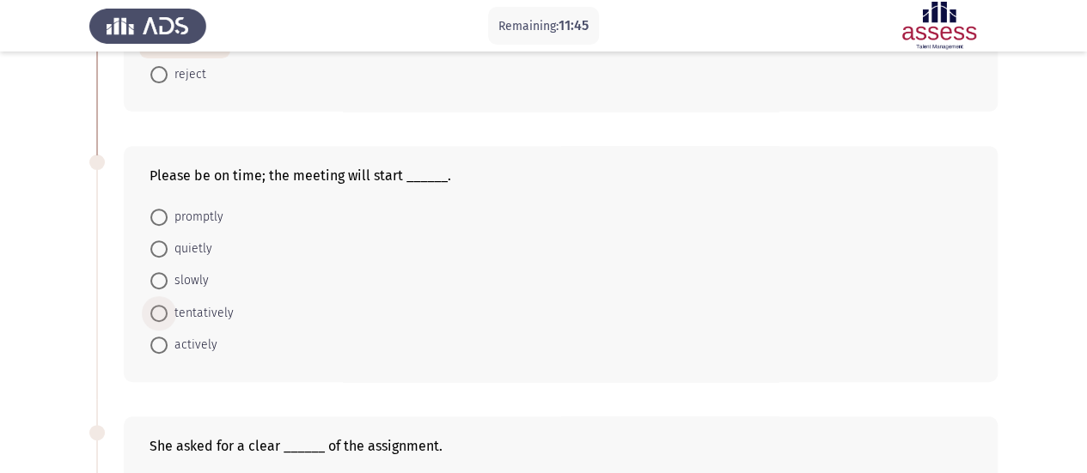
click at [193, 308] on span "tentatively" at bounding box center [201, 313] width 66 height 21
click at [168, 308] on input "tentatively" at bounding box center [158, 313] width 17 height 17
radio input "true"
click at [183, 210] on span "promptly" at bounding box center [196, 217] width 56 height 21
click at [168, 210] on input "promptly" at bounding box center [158, 217] width 17 height 17
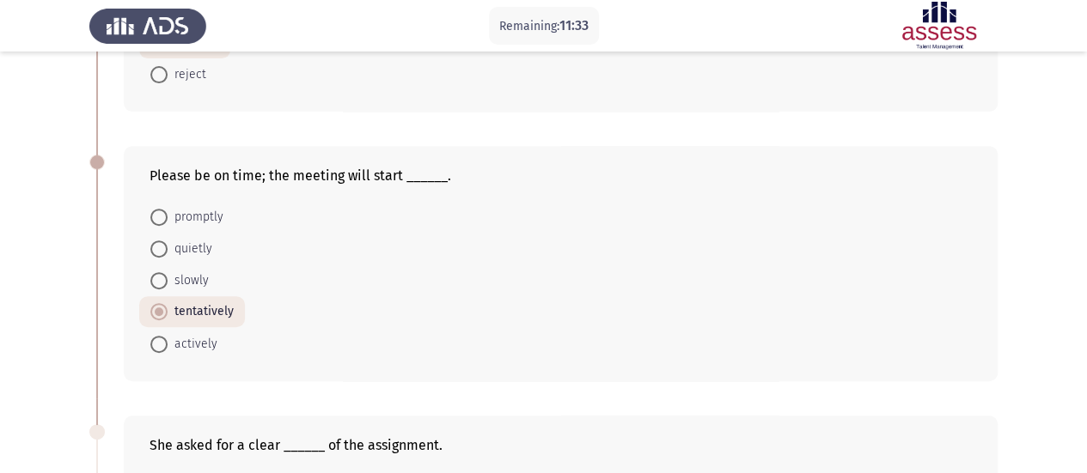
radio input "true"
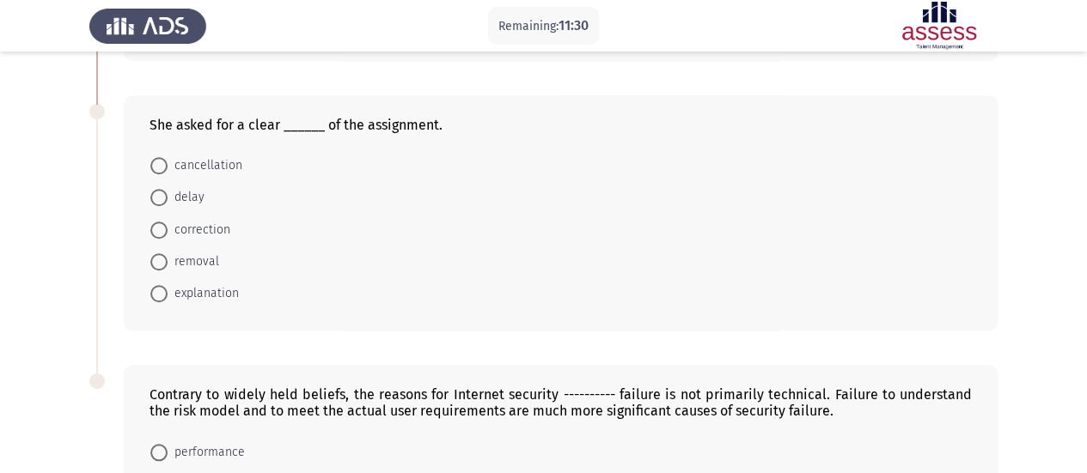
scroll to position [589, 0]
click at [230, 290] on span "explanation" at bounding box center [203, 293] width 71 height 21
click at [168, 290] on input "explanation" at bounding box center [158, 292] width 17 height 17
radio input "true"
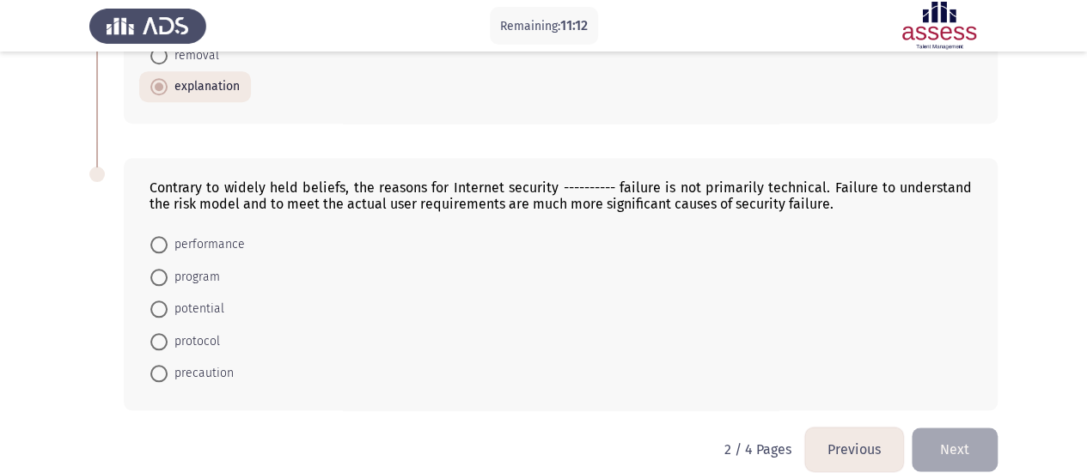
scroll to position [796, 0]
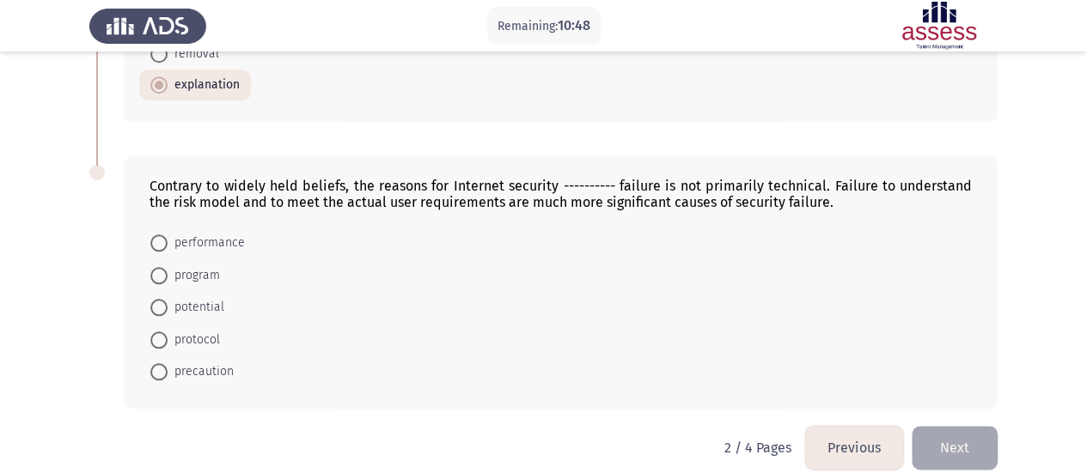
click at [205, 333] on span "protocol" at bounding box center [194, 340] width 52 height 21
click at [168, 333] on input "protocol" at bounding box center [158, 340] width 17 height 17
radio input "true"
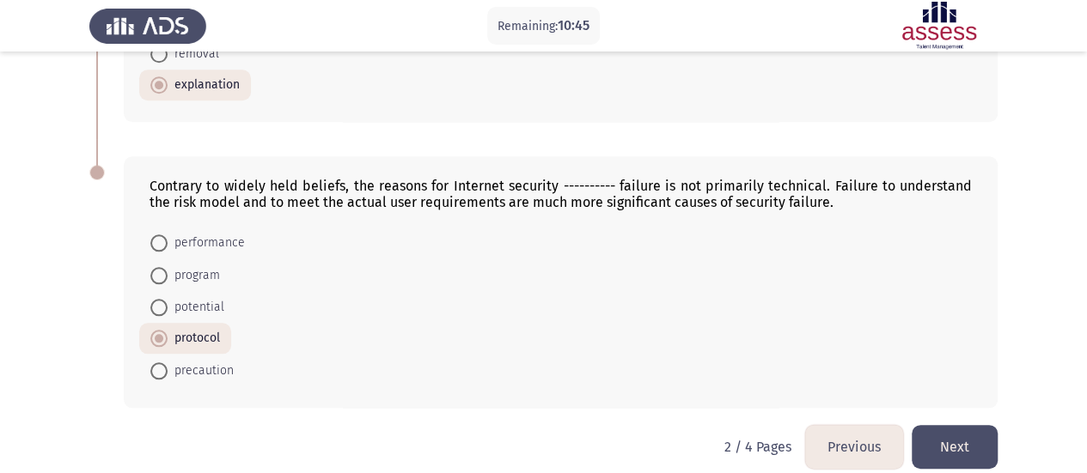
click at [977, 433] on button "Next" at bounding box center [955, 447] width 86 height 44
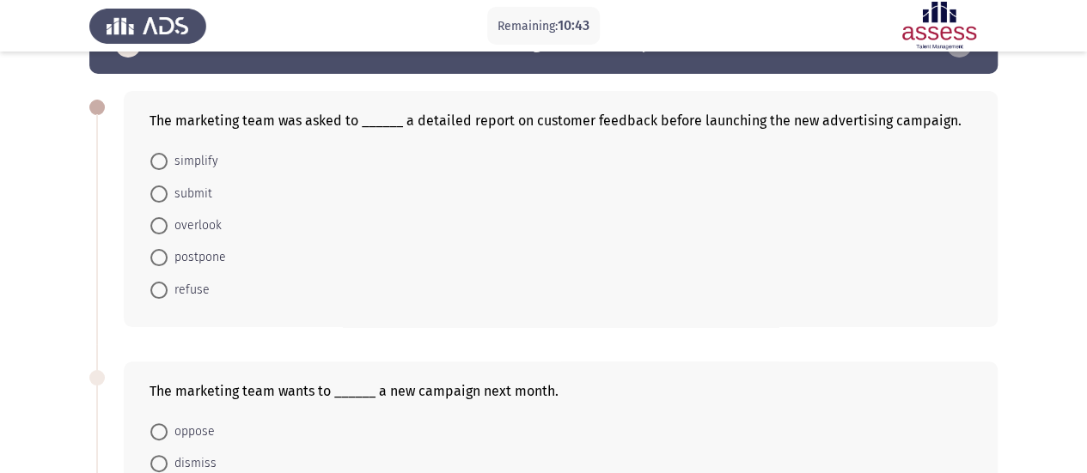
scroll to position [52, 0]
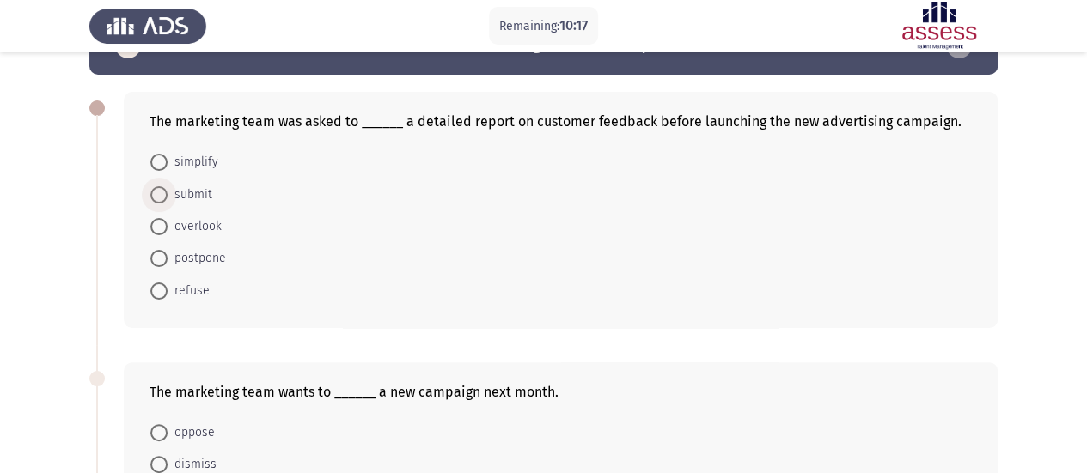
click at [153, 186] on span at bounding box center [158, 194] width 17 height 17
click at [153, 186] on input "submit" at bounding box center [158, 194] width 17 height 17
radio input "true"
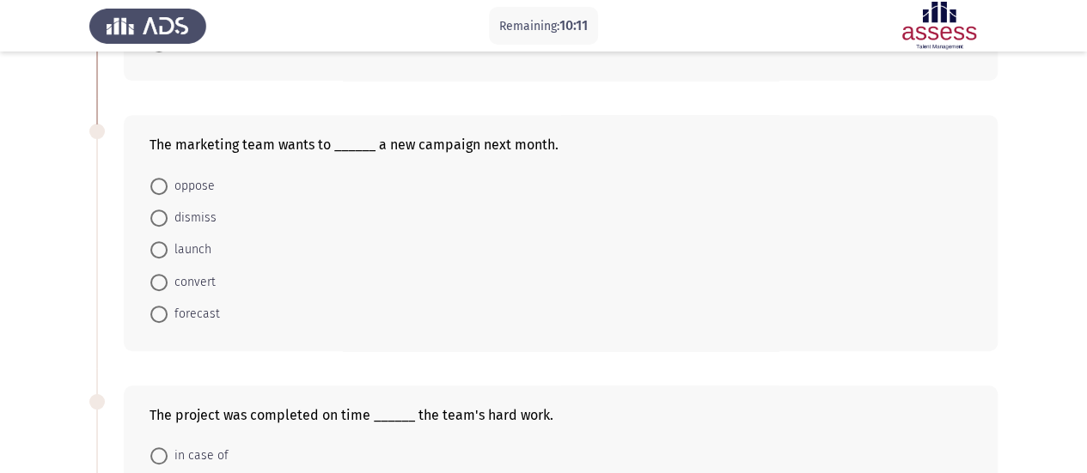
scroll to position [299, 0]
click at [172, 247] on span "launch" at bounding box center [190, 249] width 44 height 21
click at [168, 247] on input "launch" at bounding box center [158, 249] width 17 height 17
radio input "true"
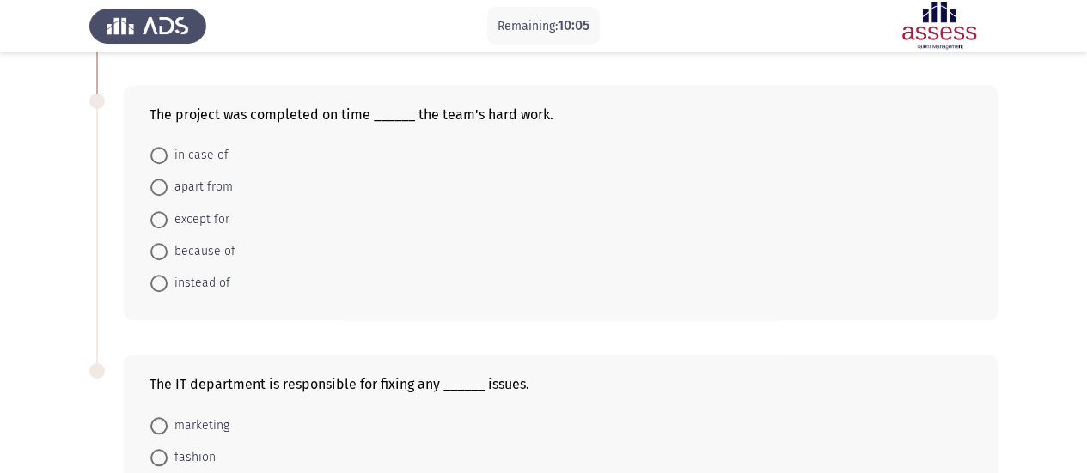
scroll to position [599, 0]
click at [172, 247] on span "because of" at bounding box center [202, 251] width 68 height 21
click at [168, 247] on input "because of" at bounding box center [158, 250] width 17 height 17
radio input "true"
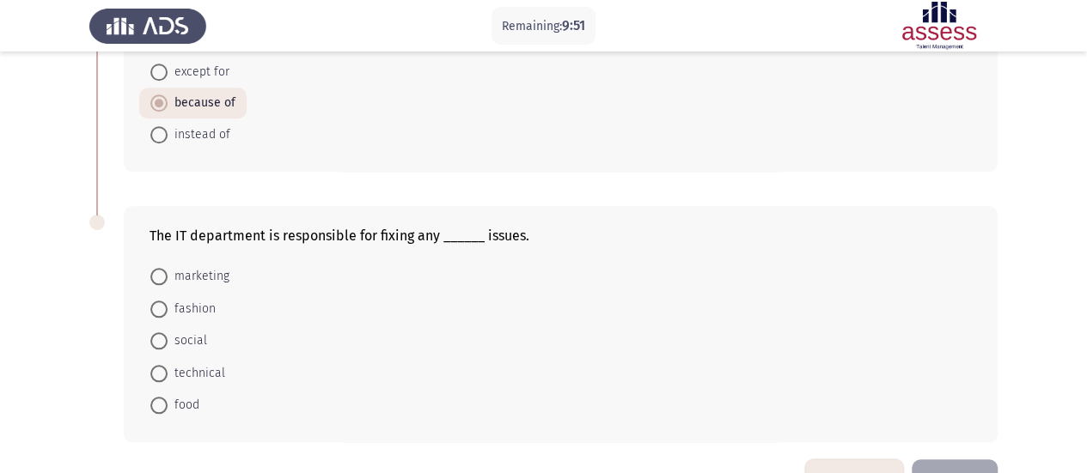
scroll to position [794, 0]
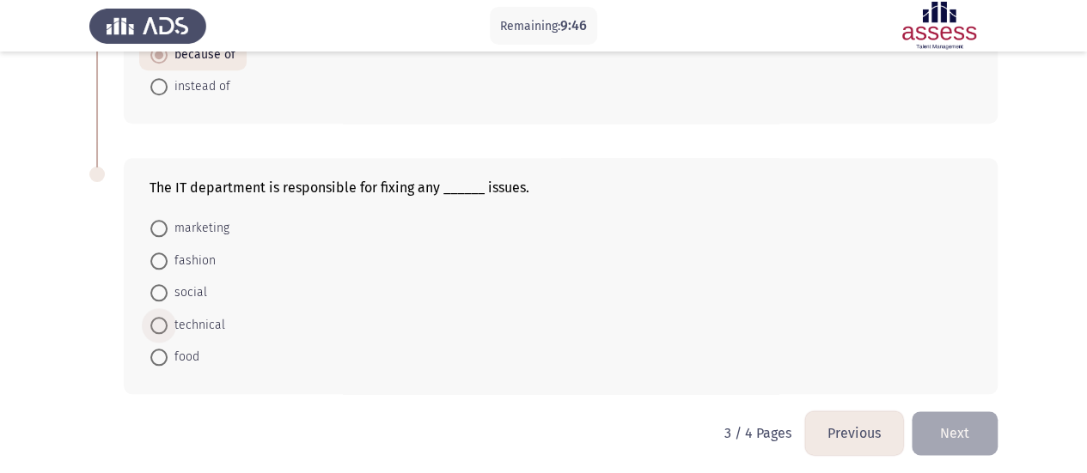
click at [206, 326] on span "technical" at bounding box center [197, 325] width 58 height 21
click at [168, 326] on input "technical" at bounding box center [158, 325] width 17 height 17
radio input "true"
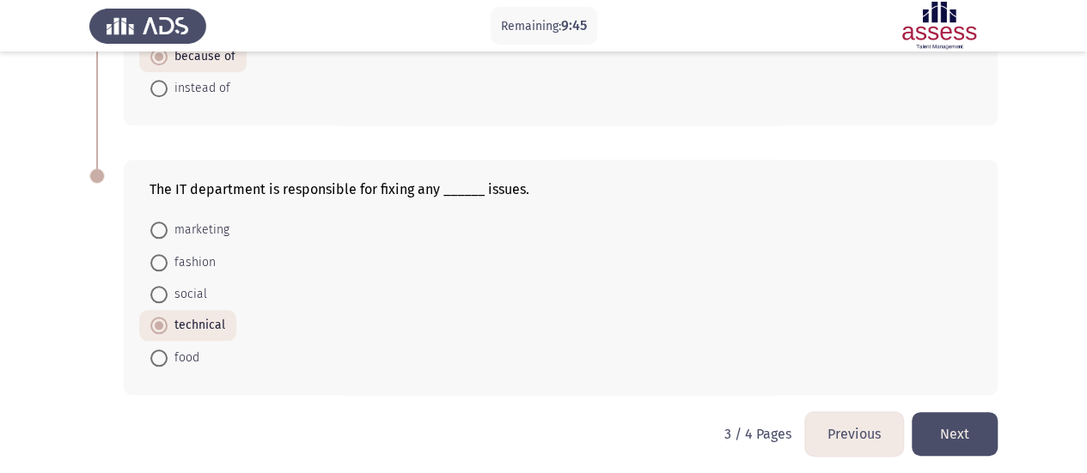
click at [980, 424] on button "Next" at bounding box center [955, 434] width 86 height 44
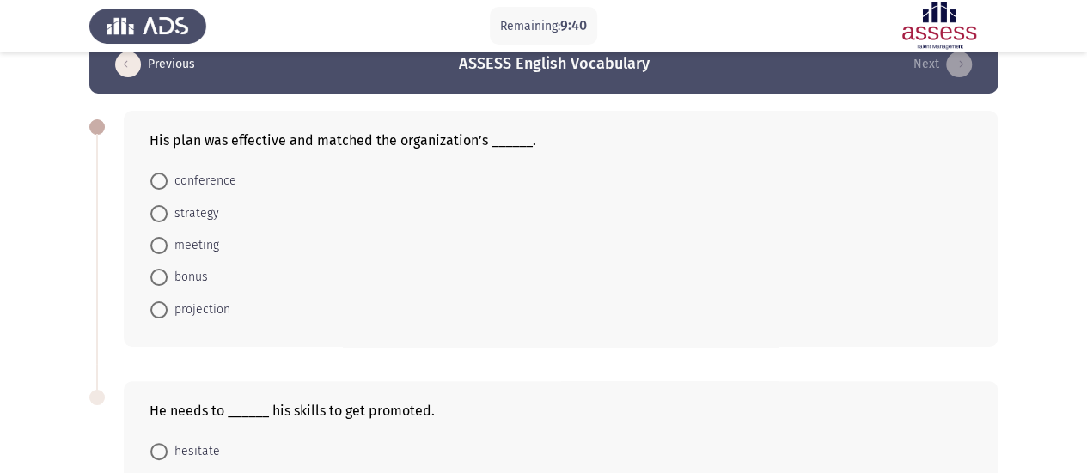
scroll to position [34, 0]
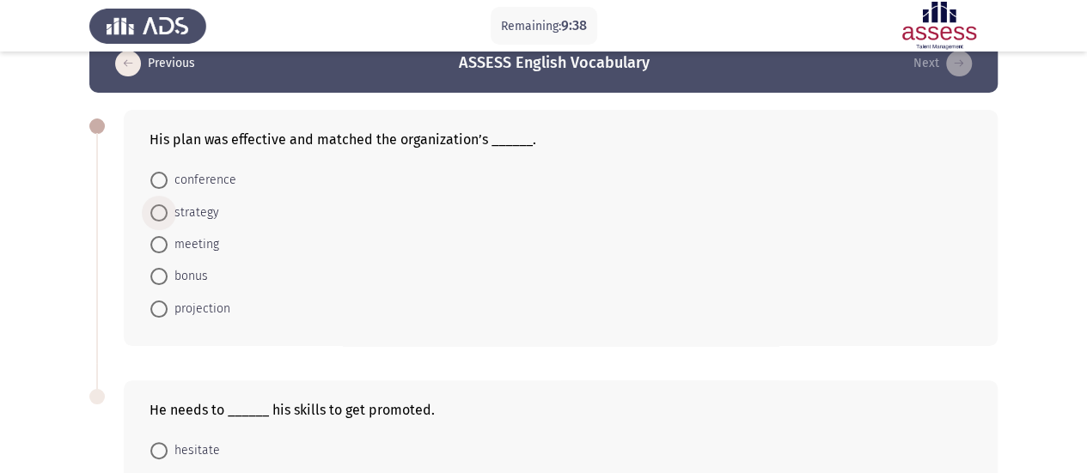
click at [179, 212] on span "strategy" at bounding box center [194, 213] width 52 height 21
click at [168, 212] on input "strategy" at bounding box center [158, 213] width 17 height 17
radio input "true"
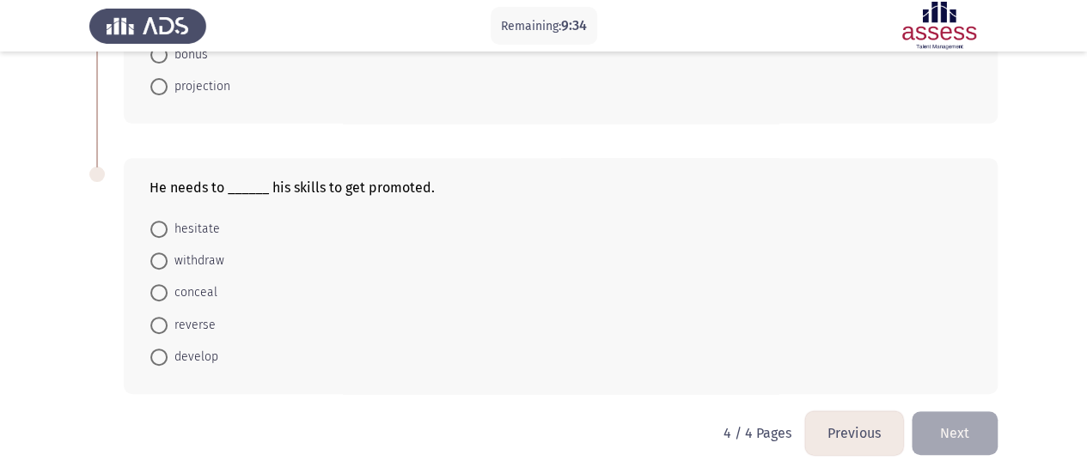
scroll to position [258, 0]
click at [191, 348] on span "develop" at bounding box center [193, 355] width 51 height 21
click at [168, 348] on input "develop" at bounding box center [158, 354] width 17 height 17
radio input "true"
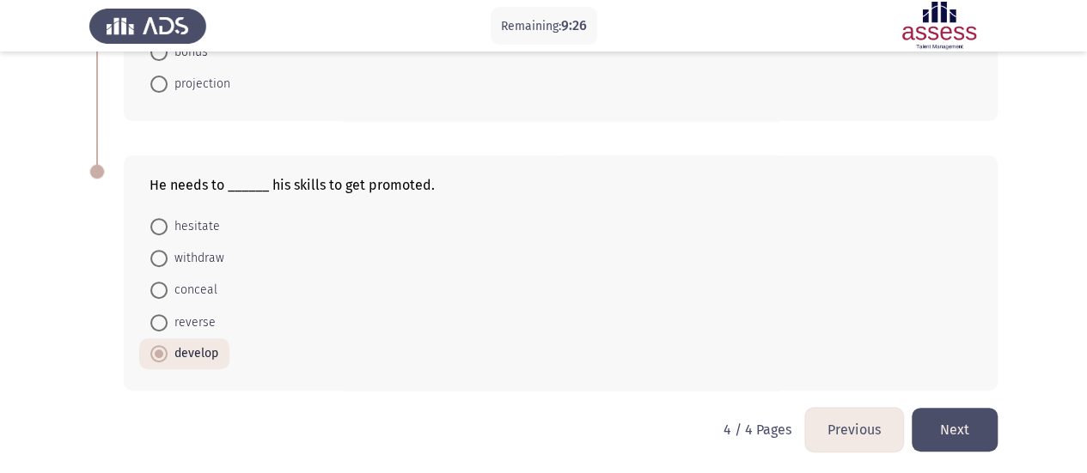
click at [984, 428] on button "Next" at bounding box center [955, 430] width 86 height 44
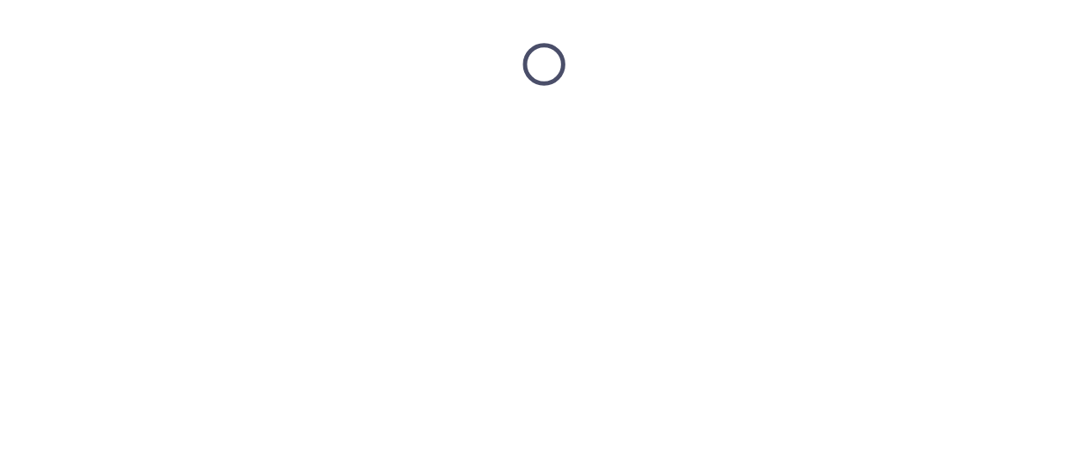
scroll to position [0, 0]
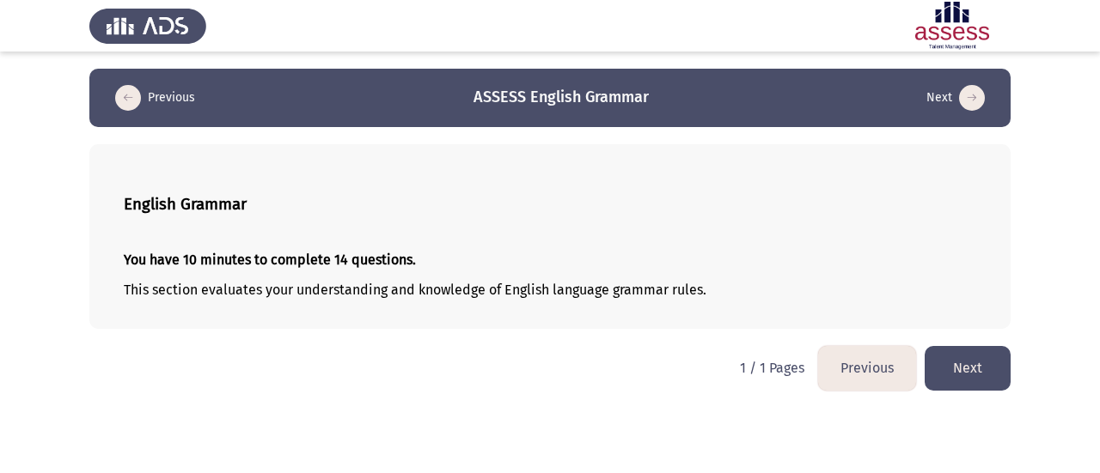
click at [982, 368] on button "Next" at bounding box center [968, 368] width 86 height 44
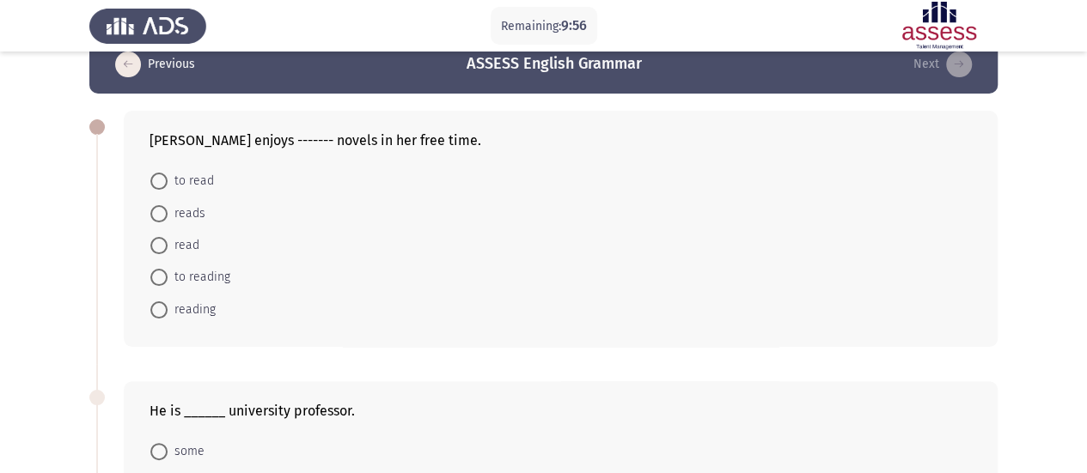
scroll to position [34, 0]
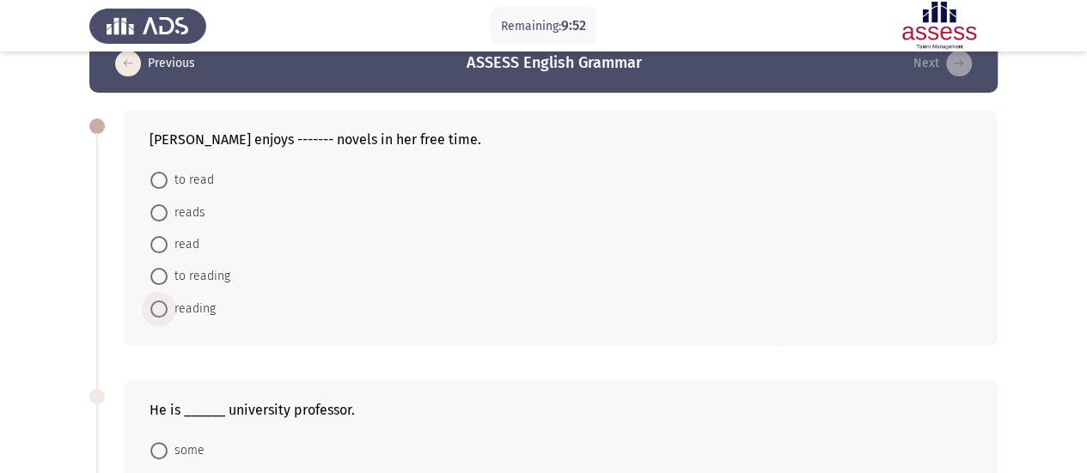
click at [191, 309] on span "reading" at bounding box center [192, 309] width 48 height 21
click at [168, 309] on input "reading" at bounding box center [158, 309] width 17 height 17
radio input "true"
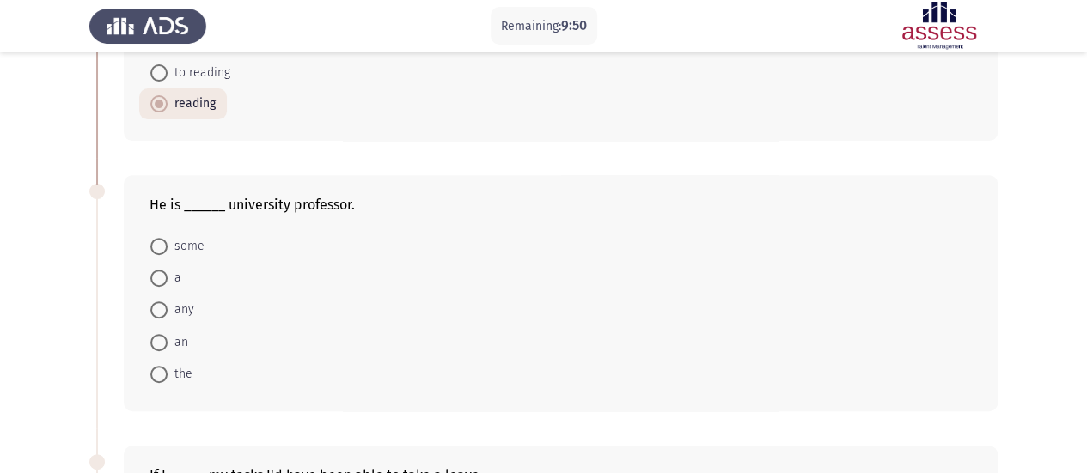
scroll to position [239, 0]
click at [156, 277] on span at bounding box center [158, 277] width 17 height 17
click at [156, 277] on input "a" at bounding box center [158, 277] width 17 height 17
radio input "true"
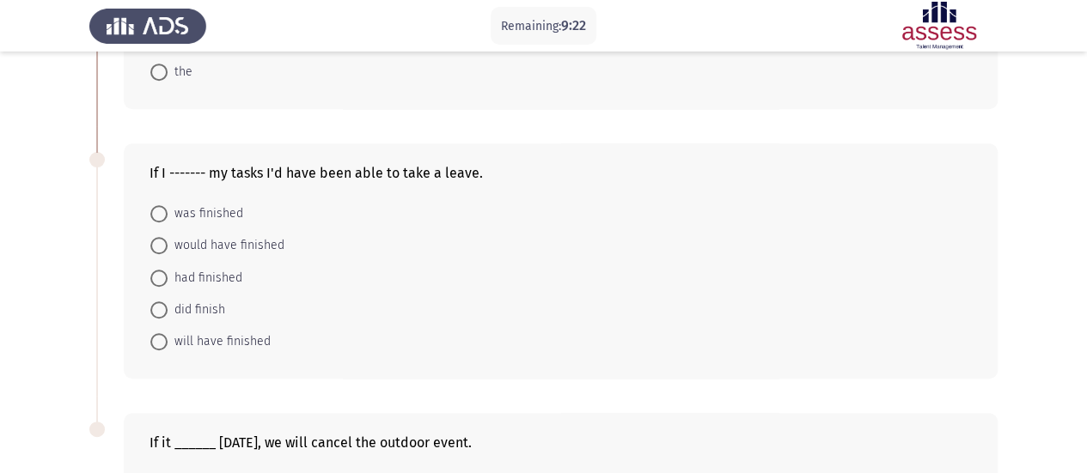
scroll to position [541, 0]
click at [168, 271] on span "had finished" at bounding box center [205, 277] width 75 height 21
click at [168, 271] on input "had finished" at bounding box center [158, 277] width 17 height 17
radio input "true"
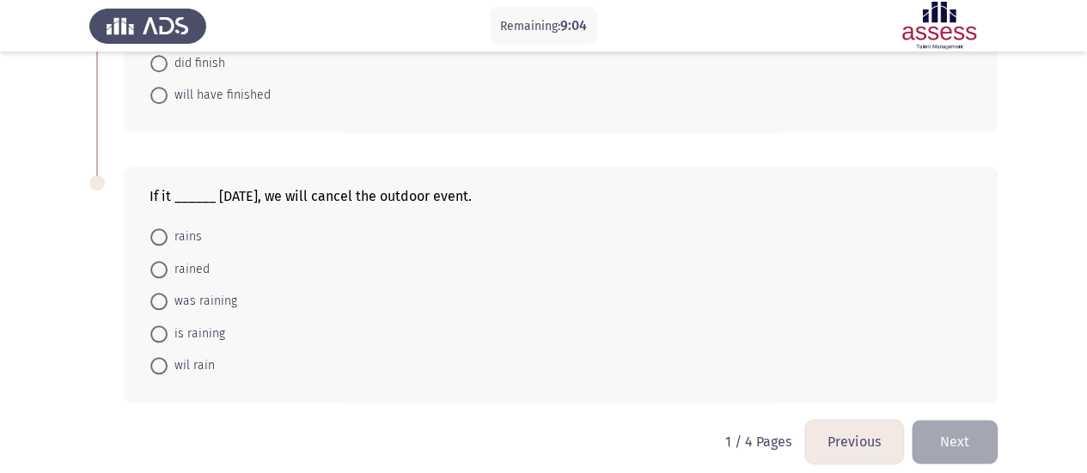
scroll to position [794, 0]
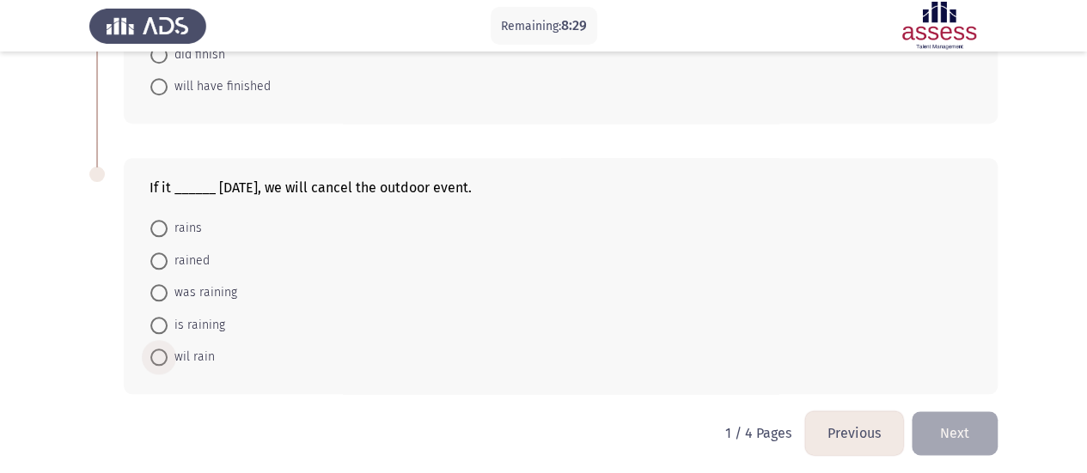
click at [184, 355] on span "wil rain" at bounding box center [191, 357] width 47 height 21
click at [168, 355] on input "wil rain" at bounding box center [158, 357] width 17 height 17
radio input "true"
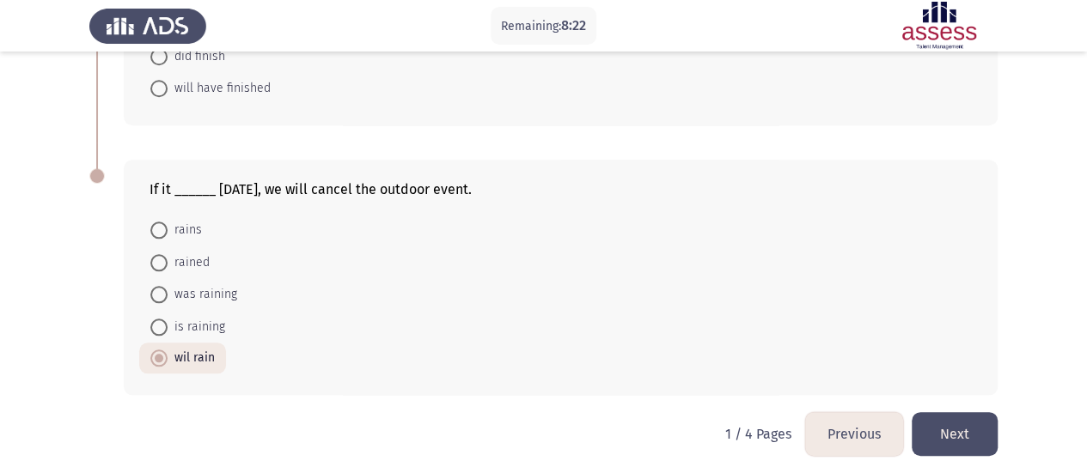
click at [983, 425] on button "Next" at bounding box center [955, 434] width 86 height 44
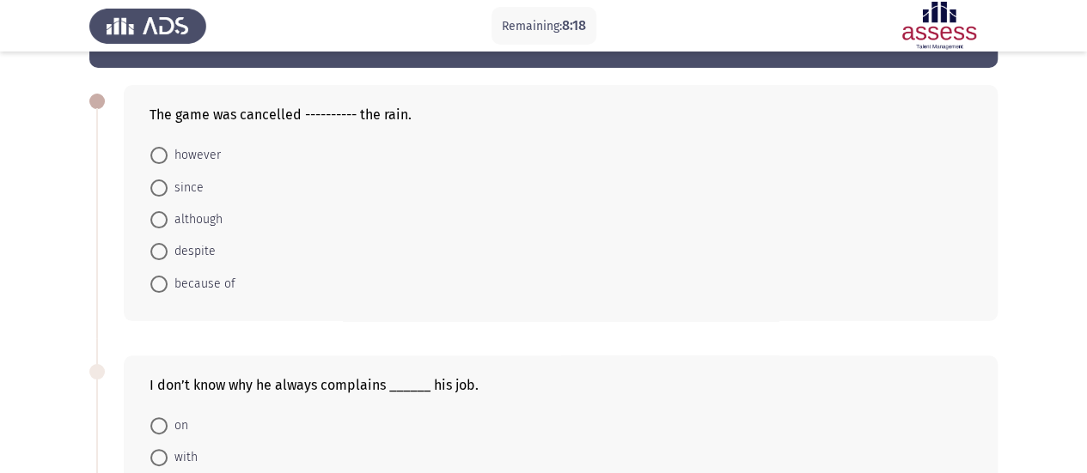
scroll to position [60, 0]
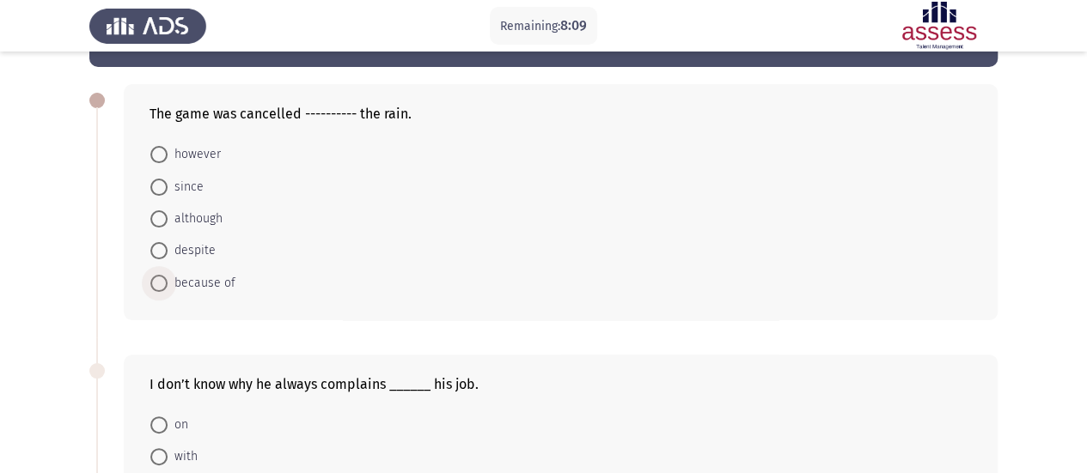
click at [222, 281] on span "because of" at bounding box center [202, 283] width 68 height 21
click at [168, 281] on input "because of" at bounding box center [158, 283] width 17 height 17
radio input "true"
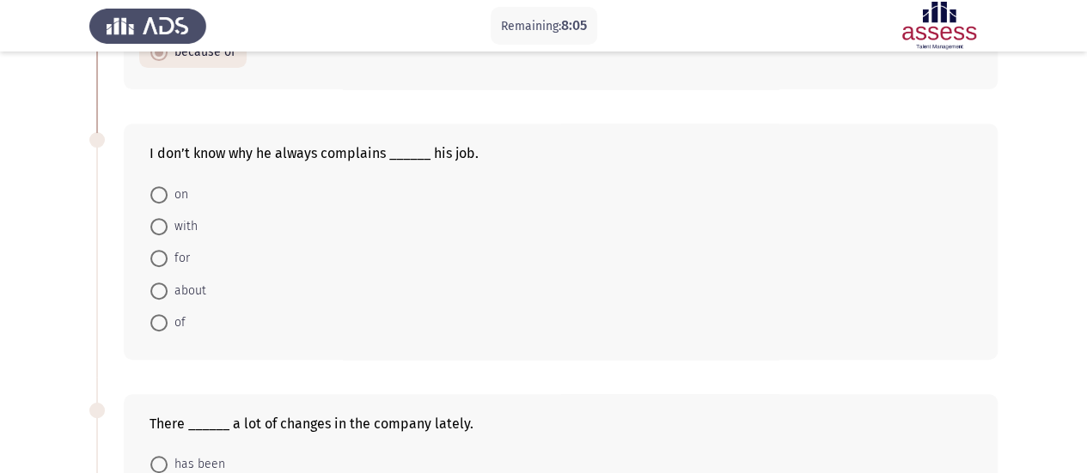
scroll to position [289, 0]
click at [191, 289] on span "about" at bounding box center [187, 292] width 39 height 21
click at [168, 289] on input "about" at bounding box center [158, 292] width 17 height 17
radio input "true"
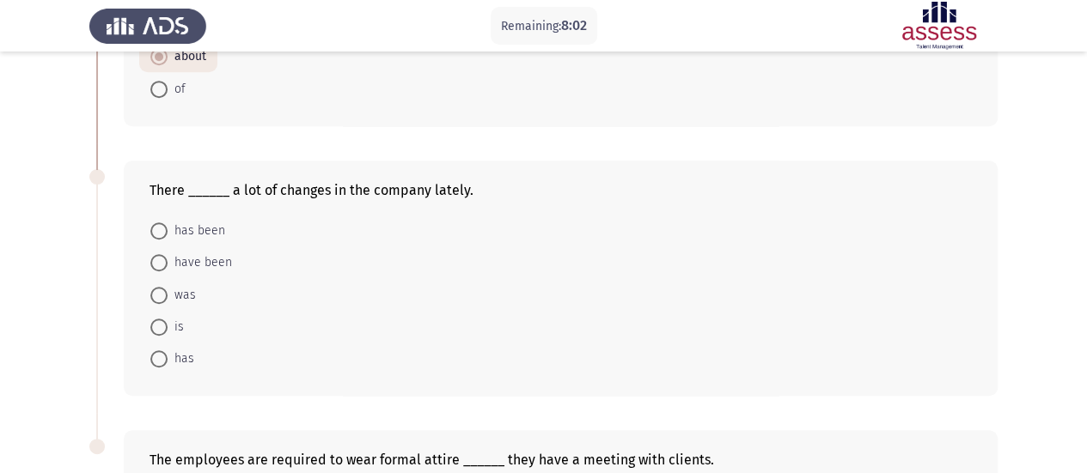
scroll to position [523, 0]
click at [155, 222] on span at bounding box center [158, 230] width 17 height 17
click at [155, 222] on input "has been" at bounding box center [158, 230] width 17 height 17
radio input "true"
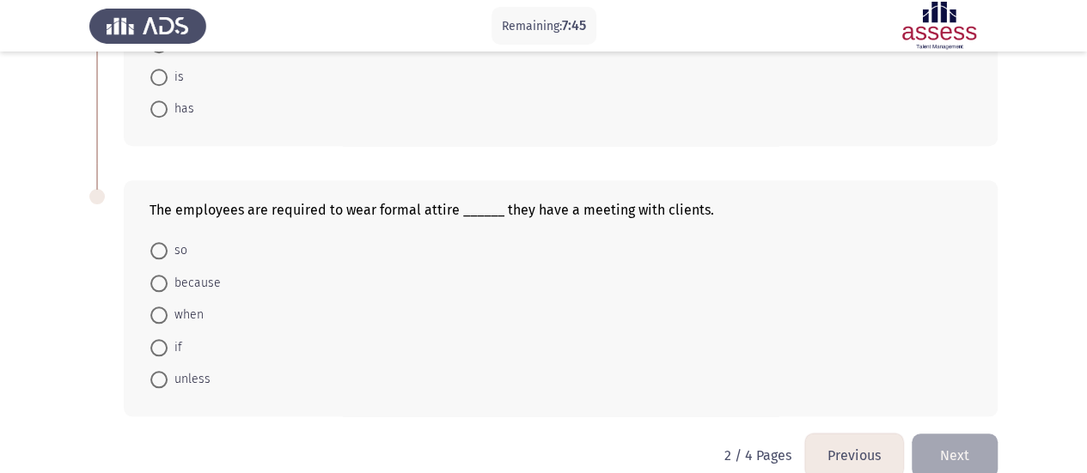
scroll to position [773, 0]
click at [162, 306] on span at bounding box center [158, 314] width 17 height 17
click at [162, 306] on input "when" at bounding box center [158, 314] width 17 height 17
radio input "true"
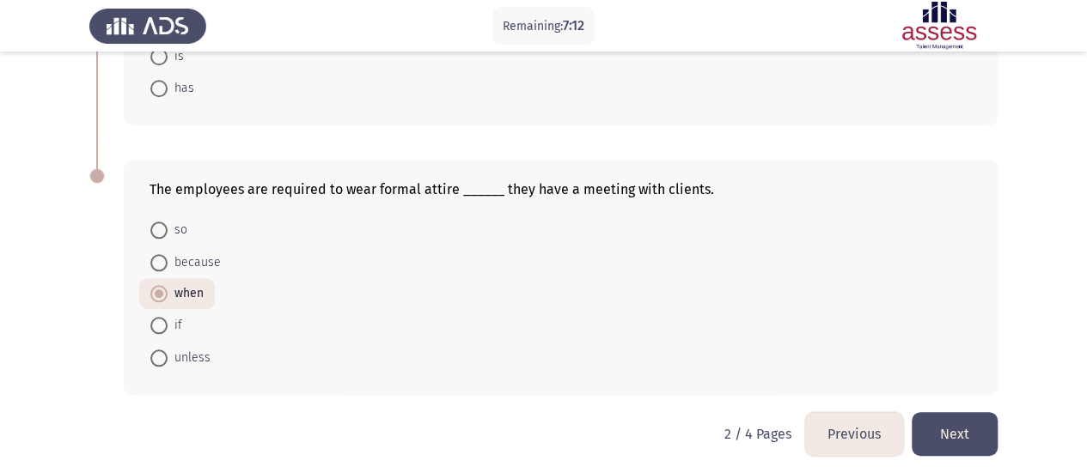
click at [968, 415] on button "Next" at bounding box center [955, 434] width 86 height 44
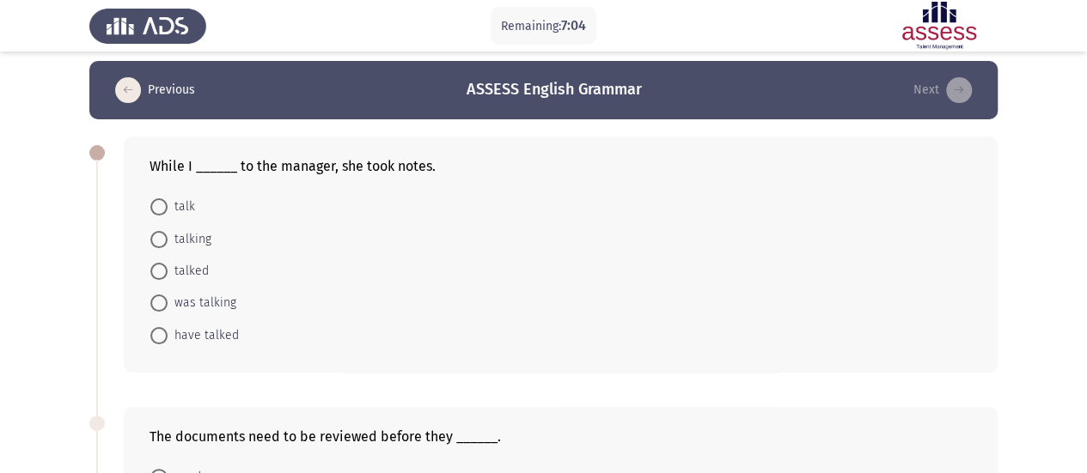
scroll to position [9, 0]
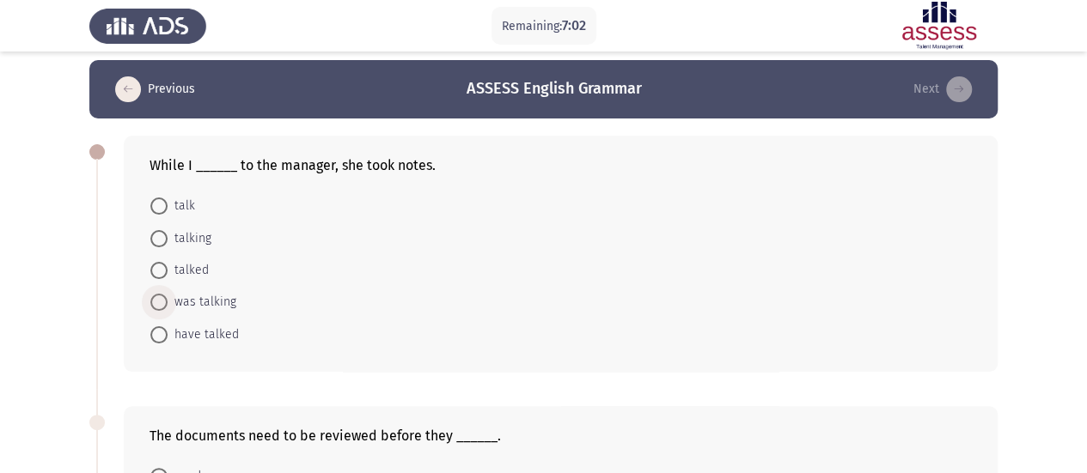
click at [175, 303] on span "was talking" at bounding box center [202, 302] width 69 height 21
click at [168, 303] on input "was talking" at bounding box center [158, 302] width 17 height 17
radio input "true"
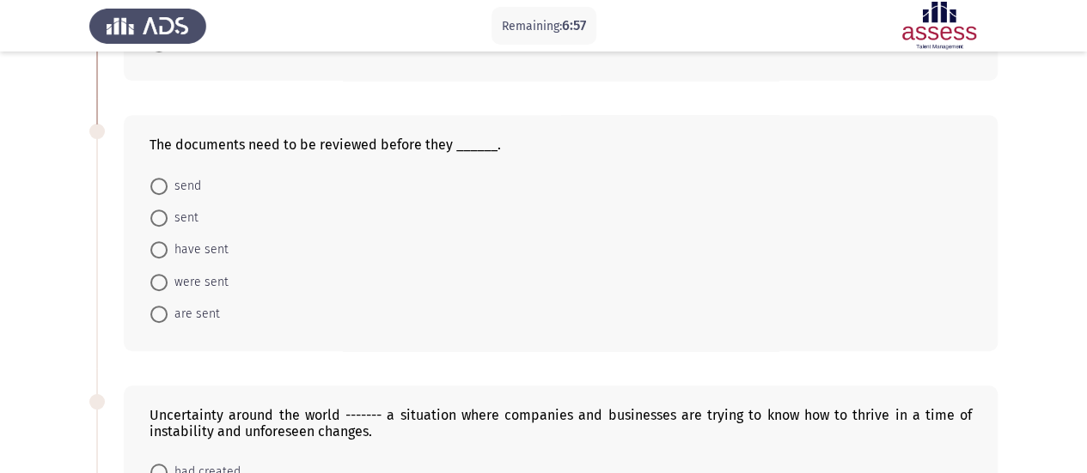
scroll to position [321, 0]
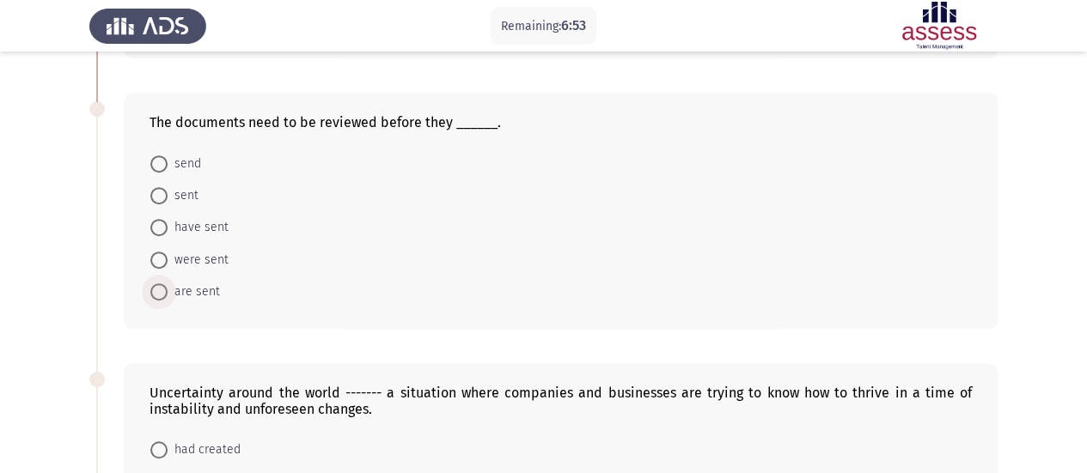
click at [161, 284] on span at bounding box center [158, 292] width 17 height 17
click at [161, 284] on input "are sent" at bounding box center [158, 292] width 17 height 17
radio input "true"
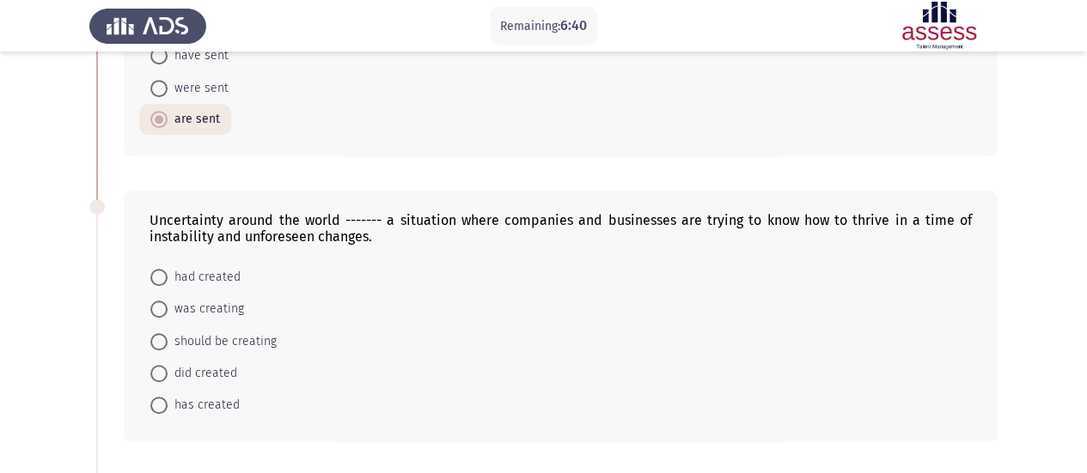
scroll to position [493, 0]
click at [229, 406] on span "has created" at bounding box center [204, 404] width 72 height 21
click at [168, 406] on input "has created" at bounding box center [158, 404] width 17 height 17
radio input "true"
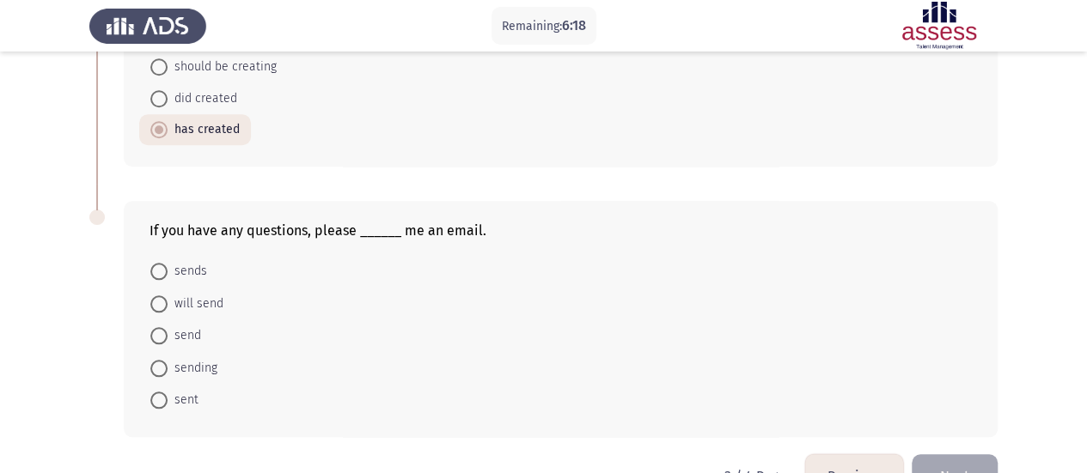
scroll to position [809, 0]
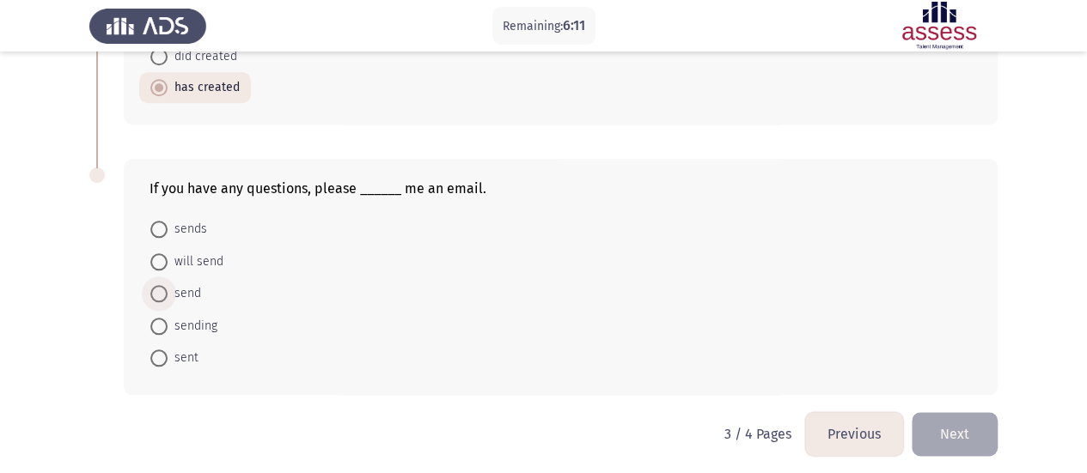
click at [184, 294] on span "send" at bounding box center [185, 294] width 34 height 21
click at [168, 294] on input "send" at bounding box center [158, 293] width 17 height 17
radio input "true"
click at [970, 443] on button "Next" at bounding box center [955, 434] width 86 height 44
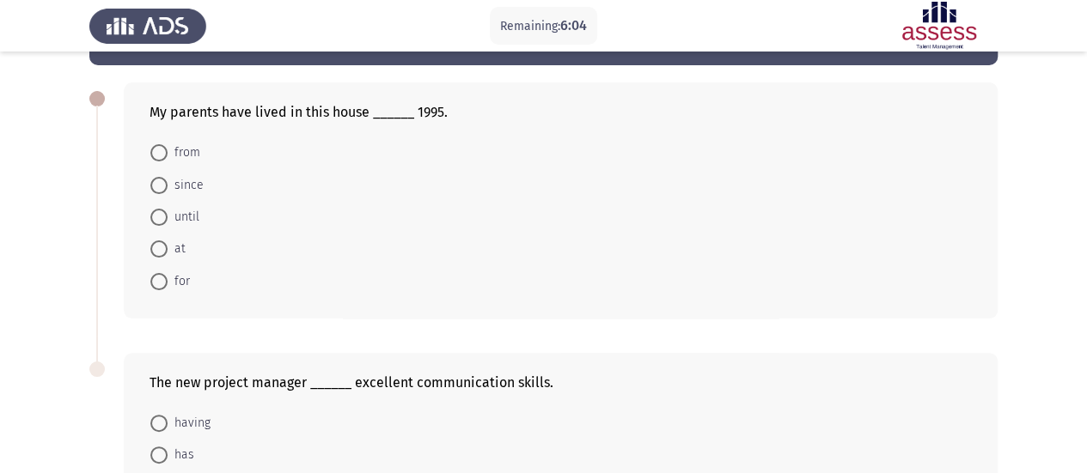
scroll to position [63, 0]
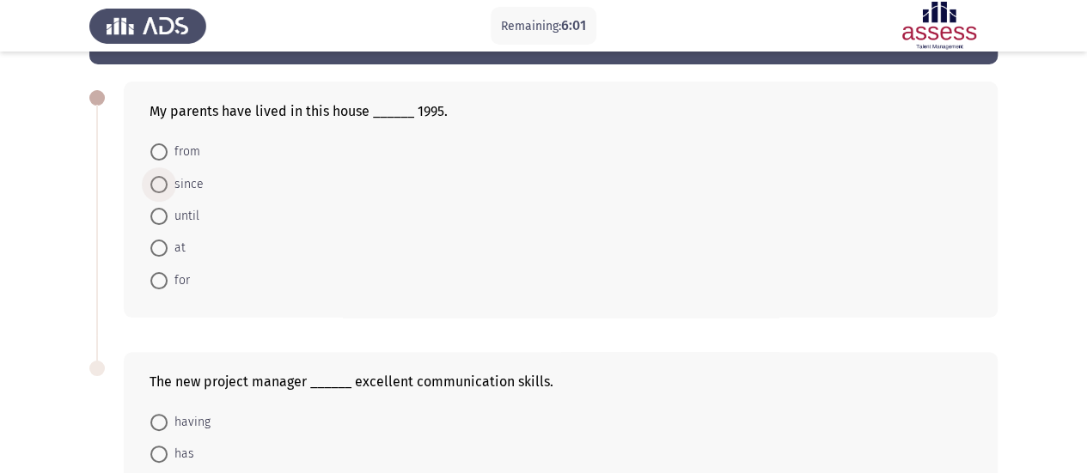
click at [153, 178] on span at bounding box center [158, 184] width 17 height 17
click at [153, 178] on input "since" at bounding box center [158, 184] width 17 height 17
radio input "true"
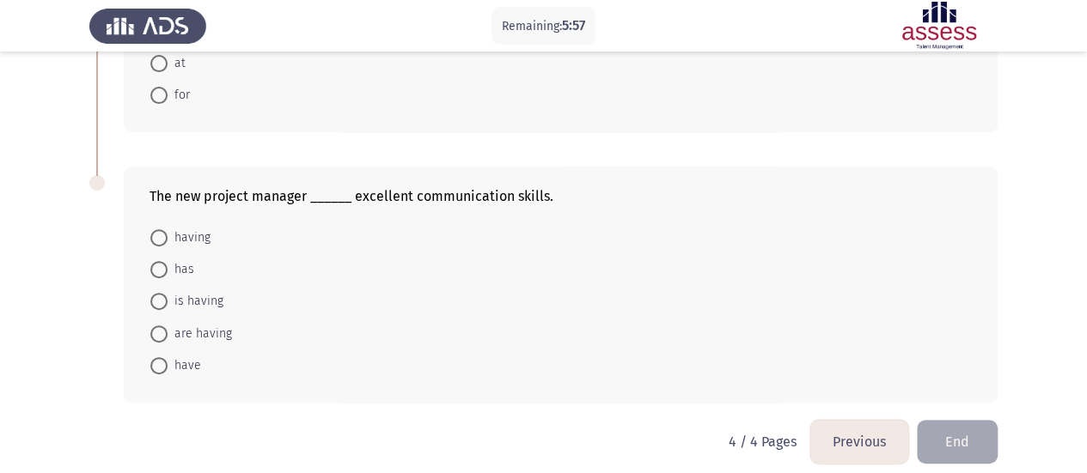
scroll to position [258, 0]
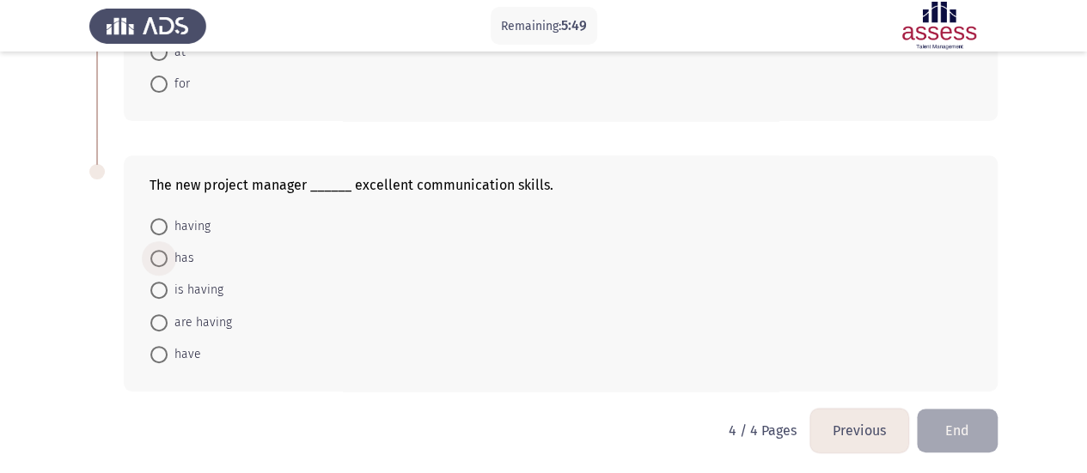
click at [156, 254] on span at bounding box center [158, 258] width 17 height 17
click at [156, 254] on input "has" at bounding box center [158, 258] width 17 height 17
radio input "true"
click at [980, 423] on button "End" at bounding box center [957, 430] width 81 height 44
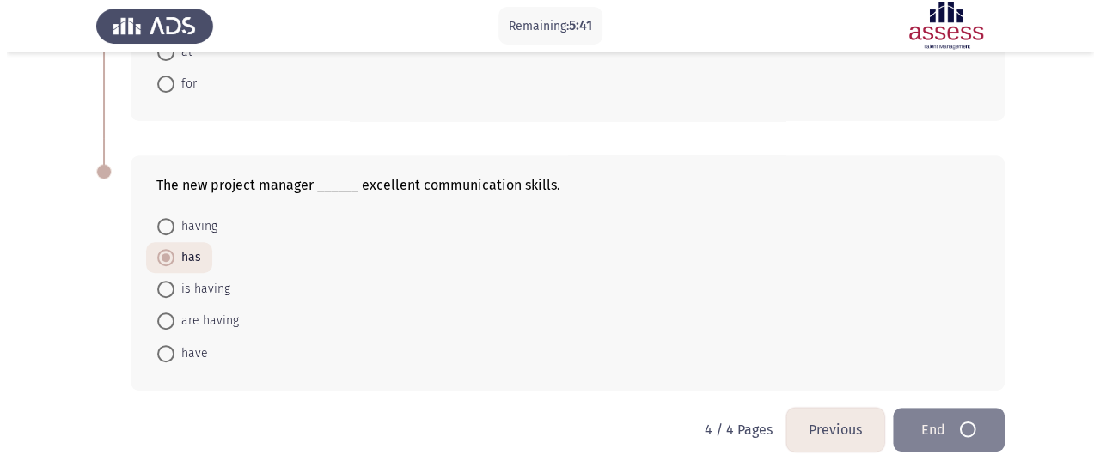
scroll to position [0, 0]
